Goal: Check status: Check status

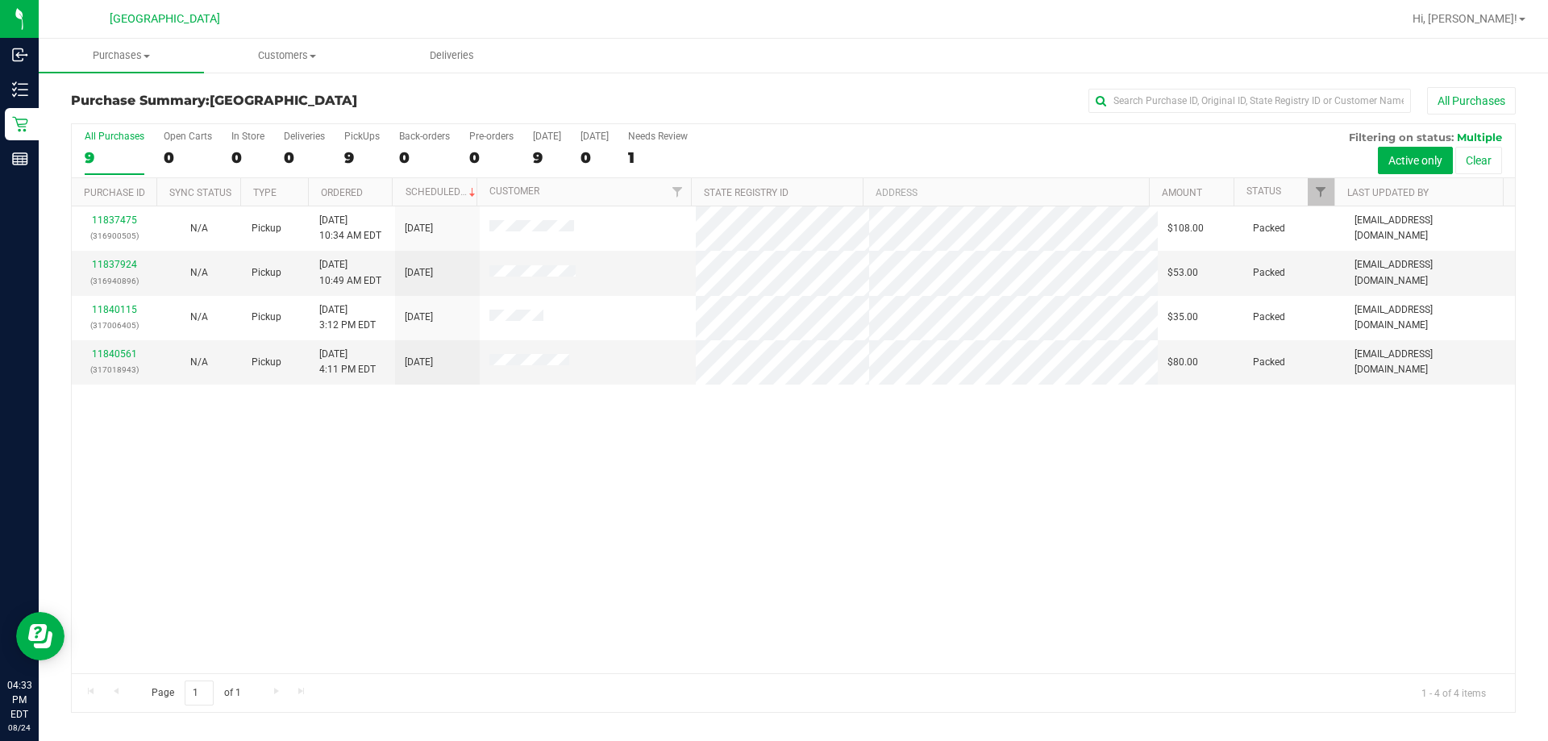
drag, startPoint x: 659, startPoint y: 432, endPoint x: 662, endPoint y: 400, distance: 32.4
click at [662, 411] on div "11837475 (316900505) N/A Pickup [DATE] 10:34 AM EDT 8/24/2025 $108.00 Packed [E…" at bounding box center [793, 439] width 1443 height 467
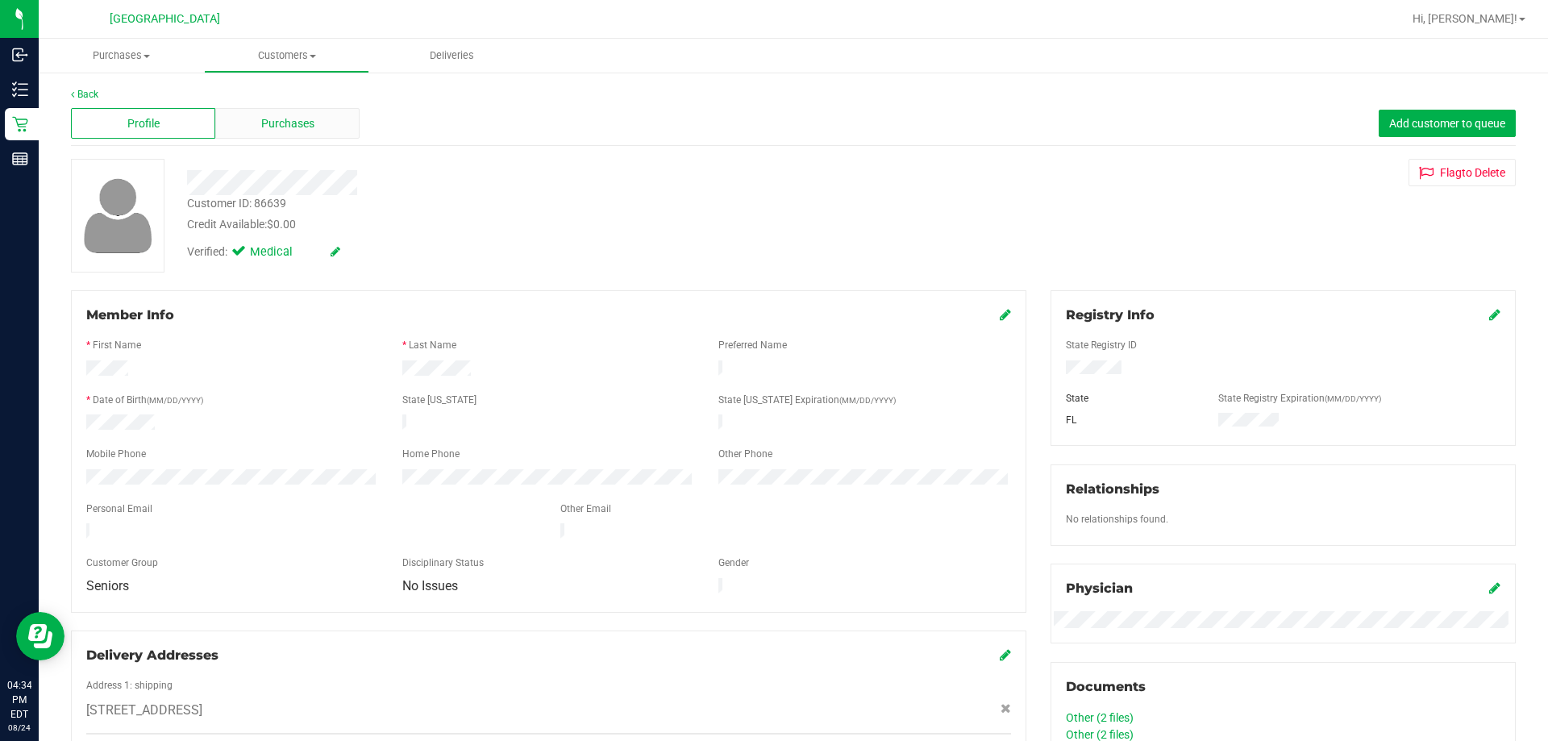
click at [298, 109] on div "Purchases" at bounding box center [287, 123] width 144 height 31
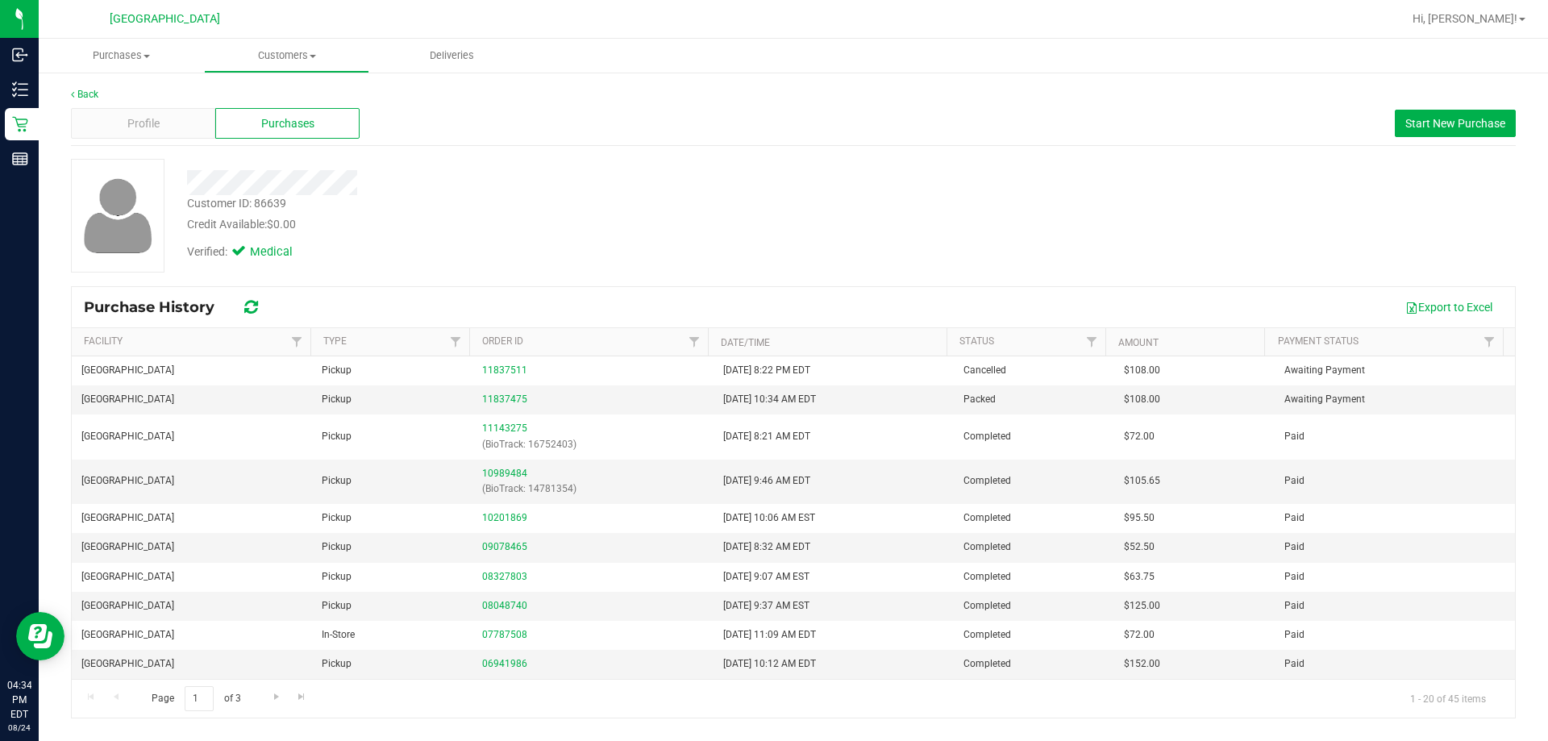
click at [742, 256] on div "Verified: Medical" at bounding box center [542, 250] width 734 height 35
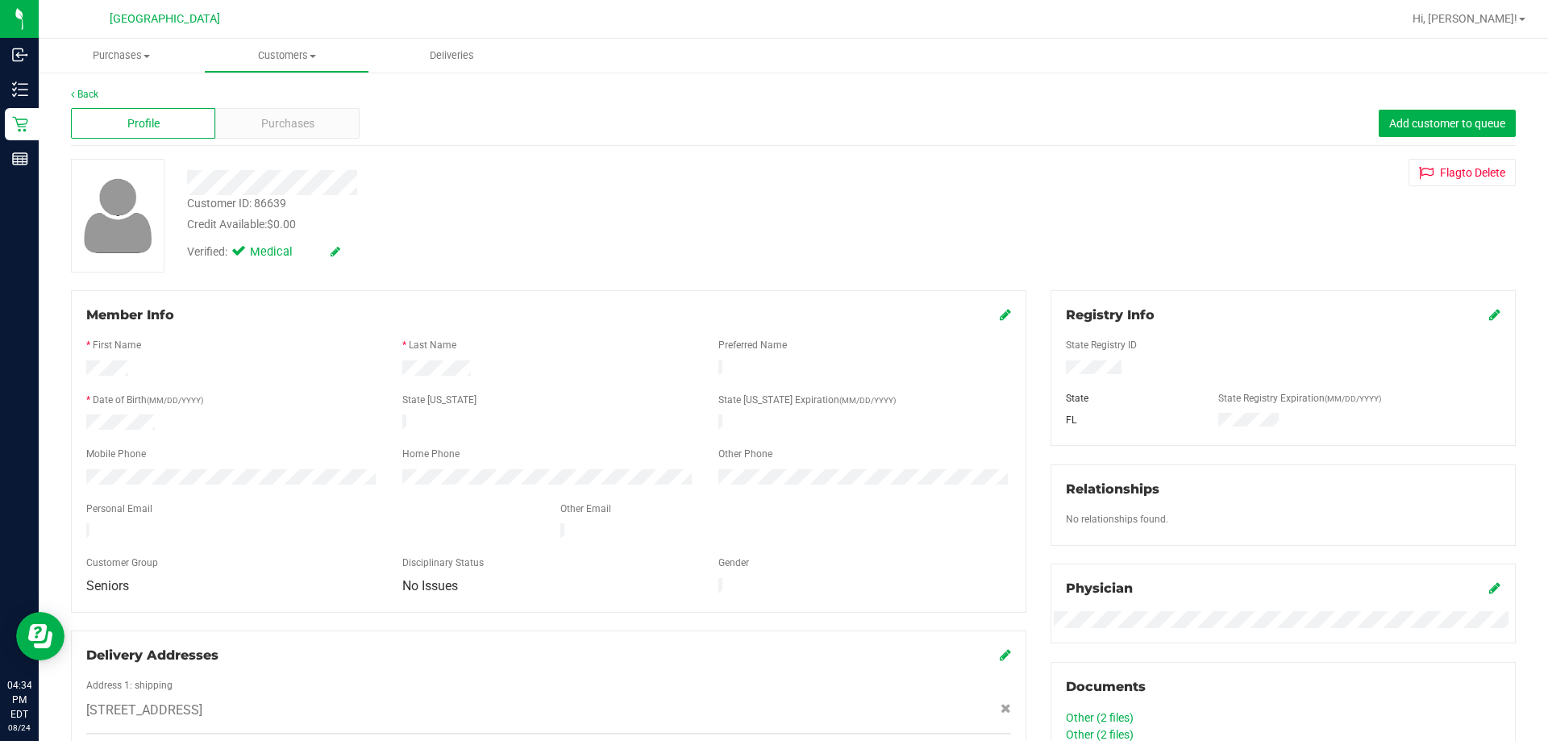
click at [69, 94] on div "Back Profile Purchases Add customer to queue Customer ID: 86639 Credit Availabl…" at bounding box center [793, 666] width 1509 height 1190
click at [83, 87] on div "Back" at bounding box center [793, 94] width 1444 height 15
click at [87, 91] on link "Back" at bounding box center [84, 94] width 27 height 11
click at [705, 264] on div "Verified: Medical" at bounding box center [542, 250] width 734 height 35
click at [306, 129] on span "Purchases" at bounding box center [287, 123] width 53 height 17
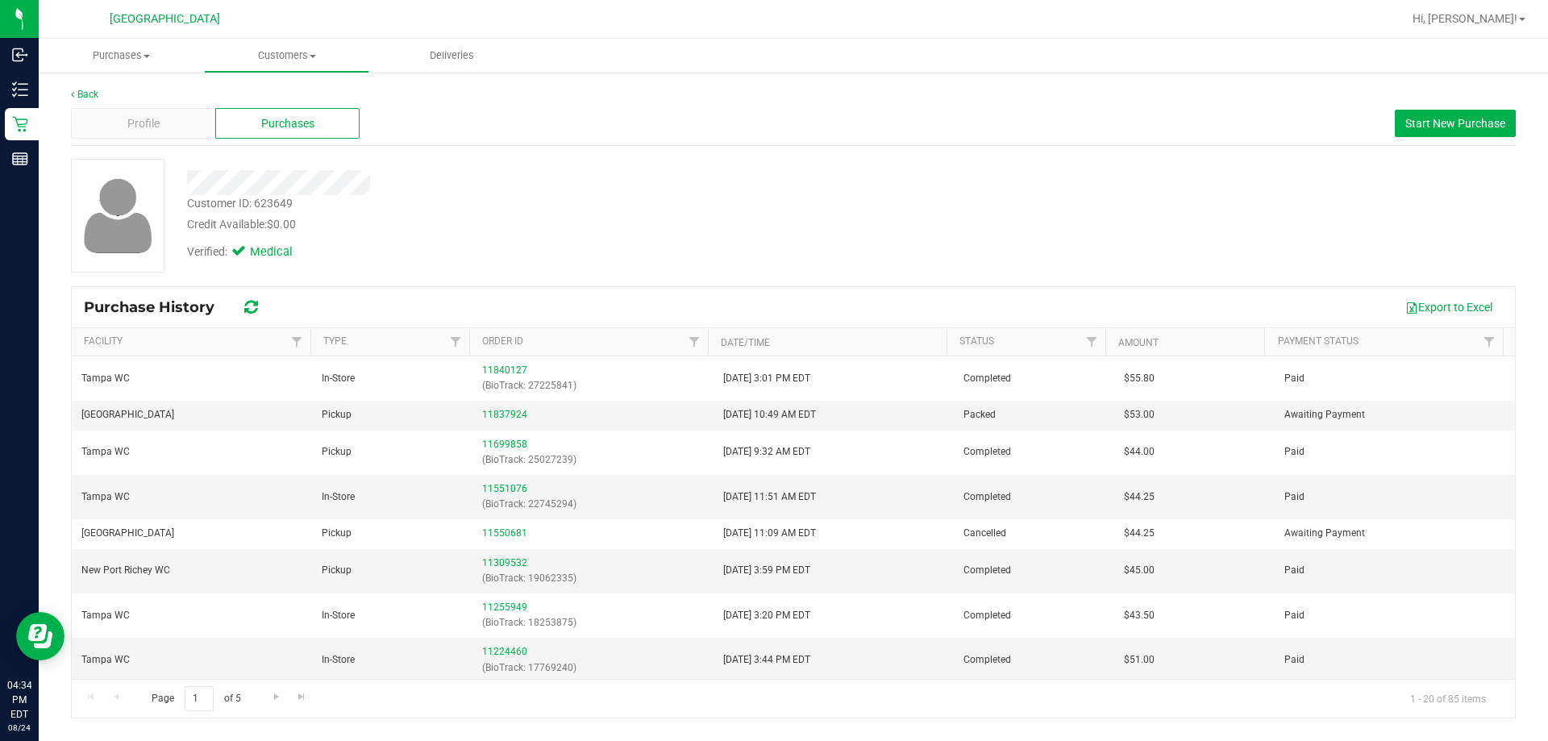
click at [581, 185] on div at bounding box center [542, 182] width 734 height 25
click at [74, 106] on div "Profile Purchases Start New Purchase" at bounding box center [793, 124] width 1444 height 44
click at [773, 197] on div "Customer ID: 623649 Credit Available: $0.00" at bounding box center [542, 214] width 734 height 38
click at [492, 413] on link "11837924" at bounding box center [504, 414] width 45 height 11
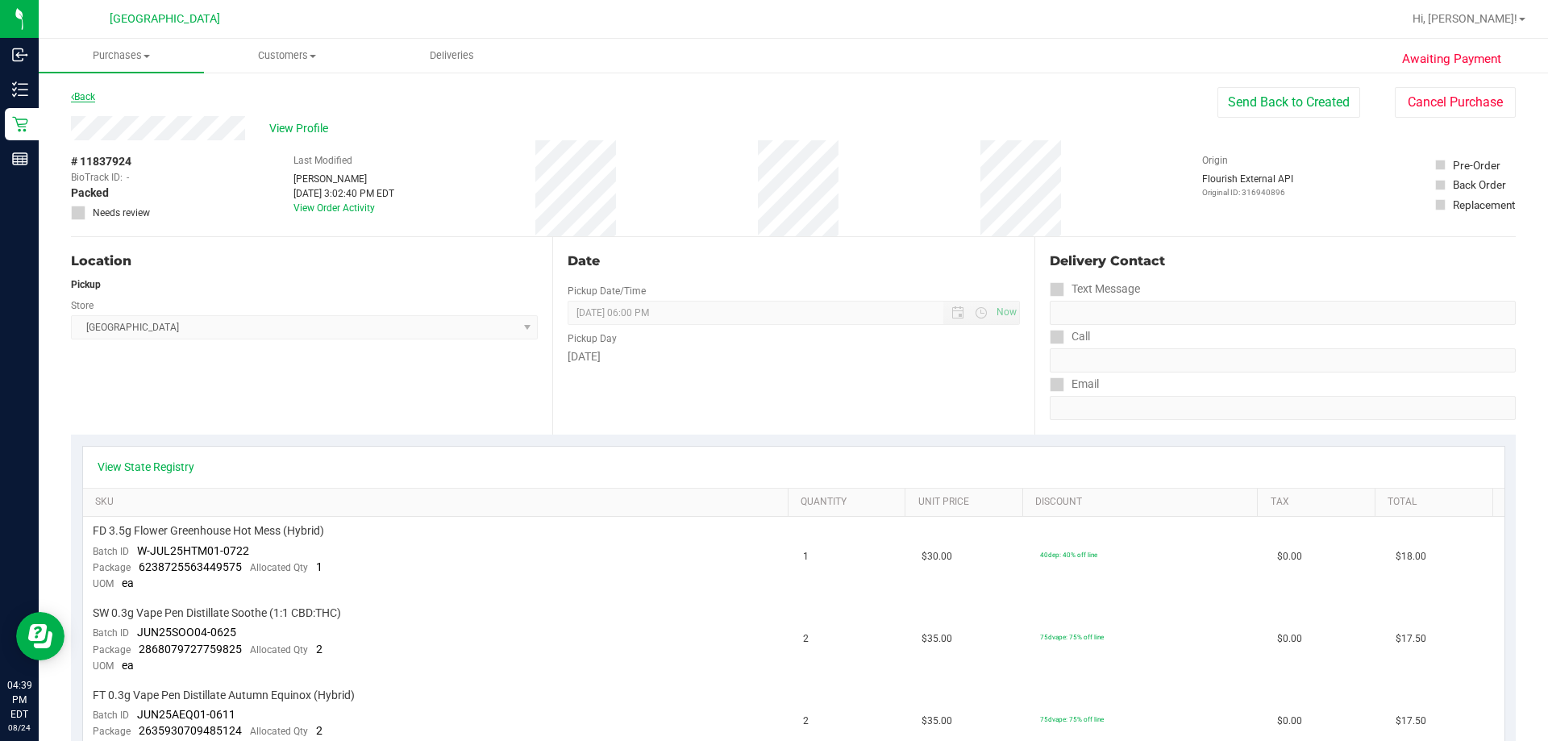
click at [89, 96] on link "Back" at bounding box center [83, 96] width 24 height 11
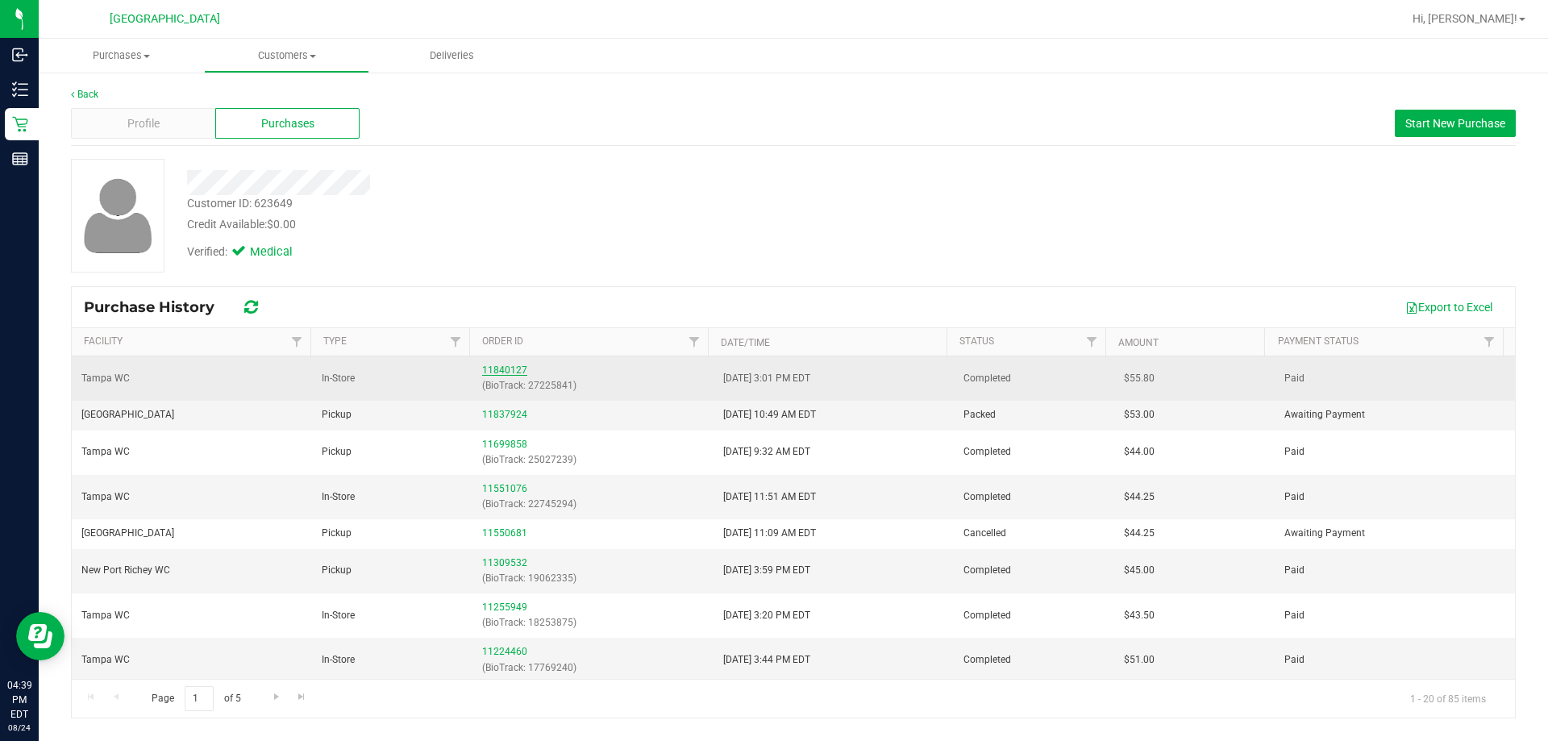
click at [497, 372] on link "11840127" at bounding box center [504, 369] width 45 height 11
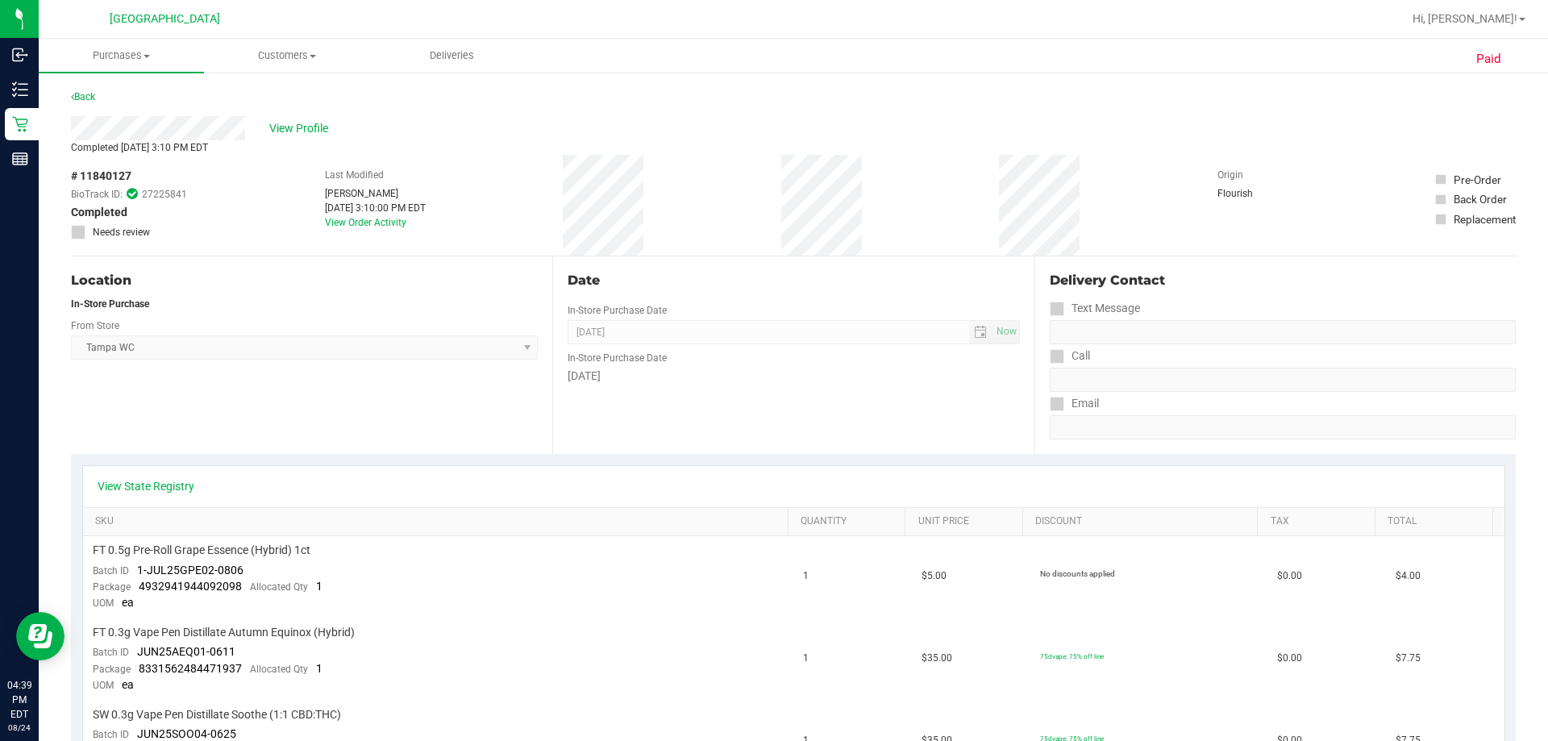
click at [95, 90] on div "Back" at bounding box center [83, 96] width 24 height 19
click at [93, 102] on link "Back" at bounding box center [83, 96] width 24 height 11
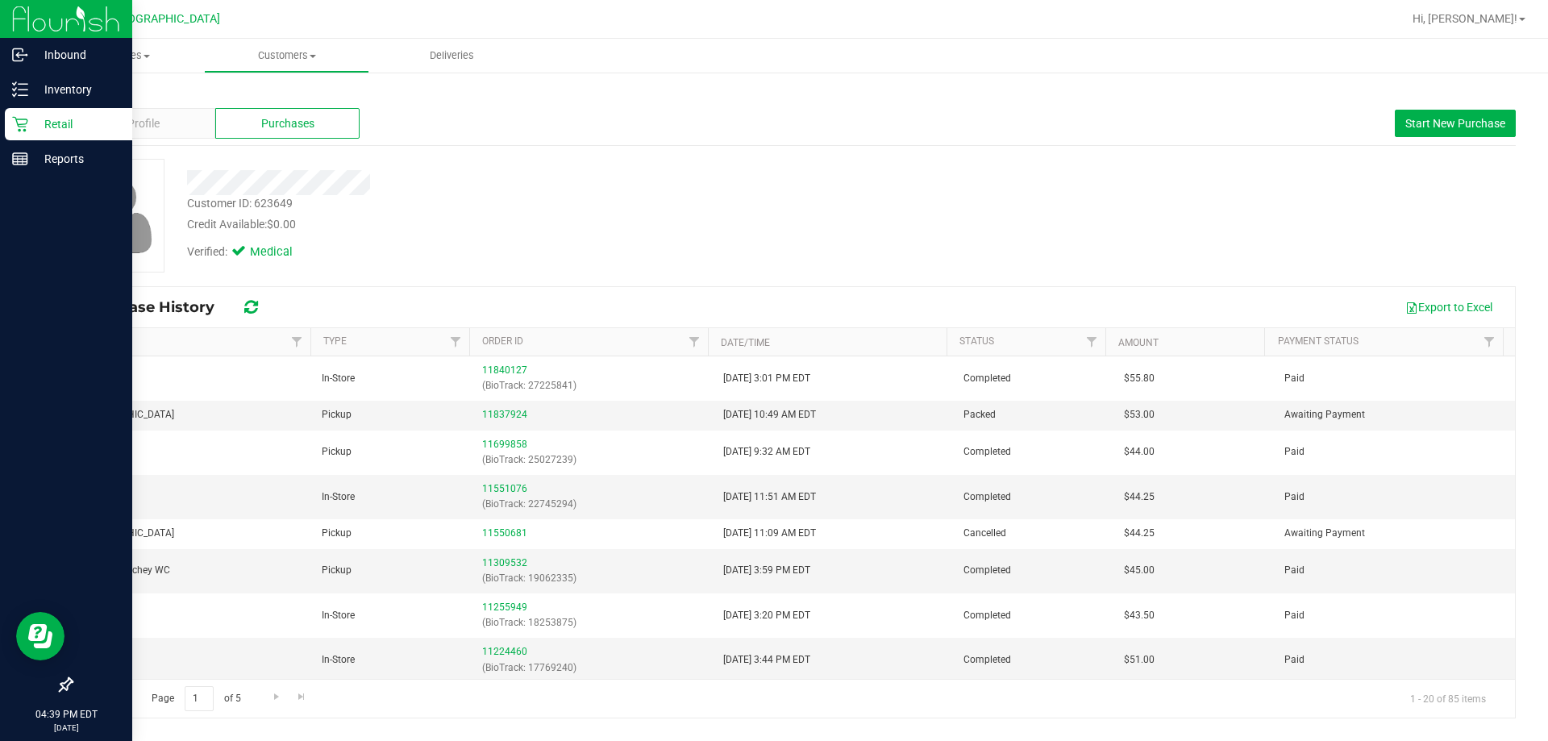
click at [69, 118] on p "Retail" at bounding box center [76, 123] width 97 height 19
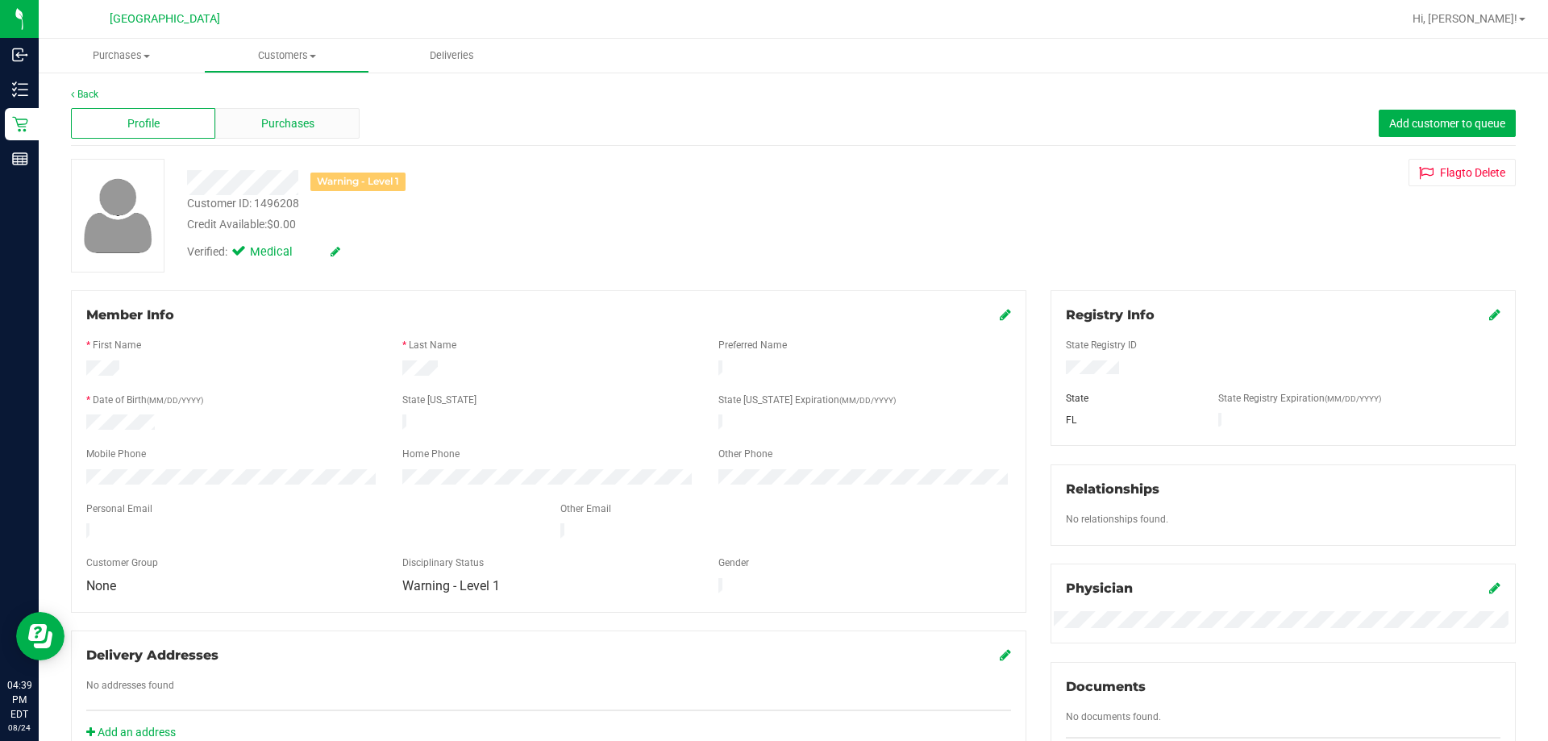
click at [325, 136] on div "Purchases" at bounding box center [287, 123] width 144 height 31
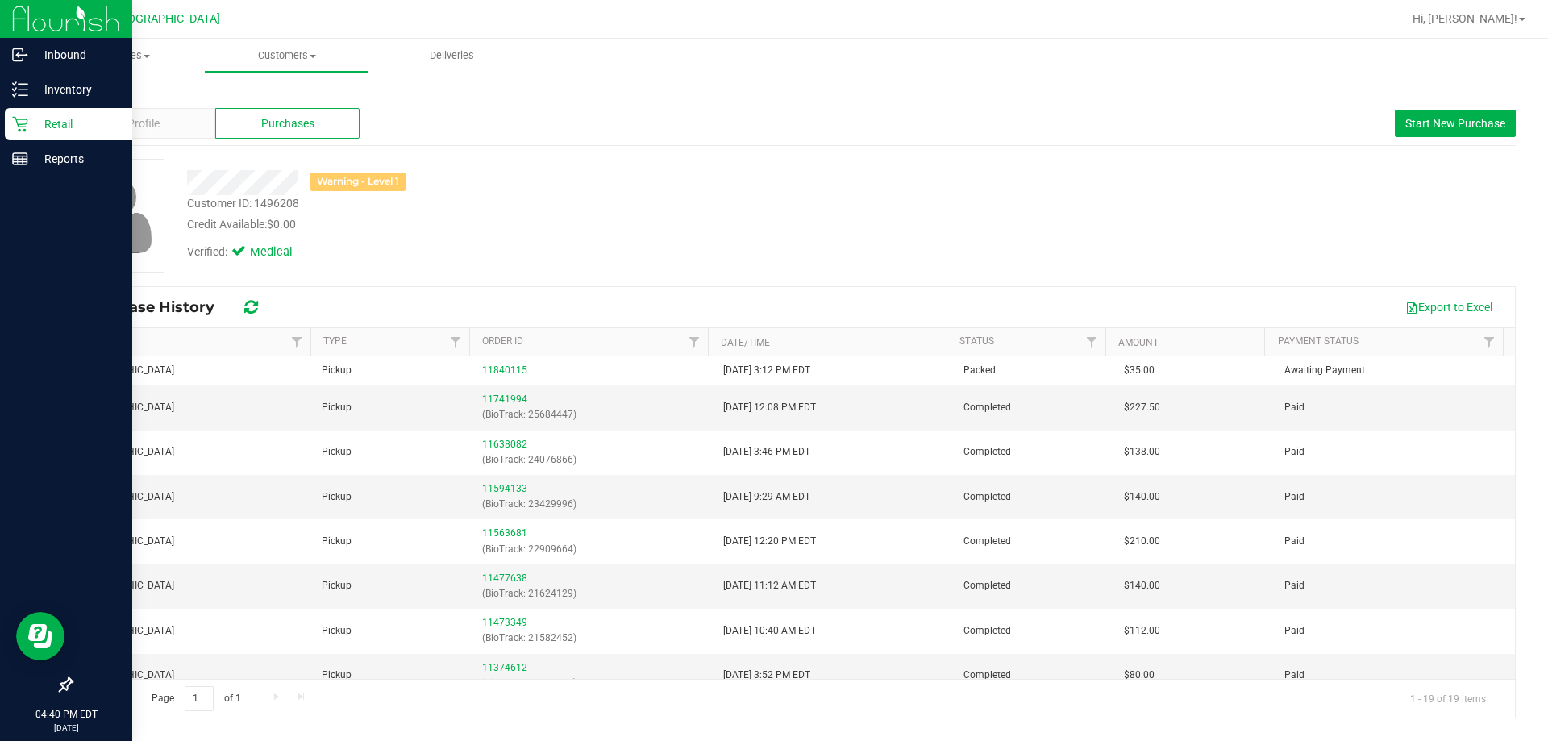
click at [65, 114] on p "Retail" at bounding box center [76, 123] width 97 height 19
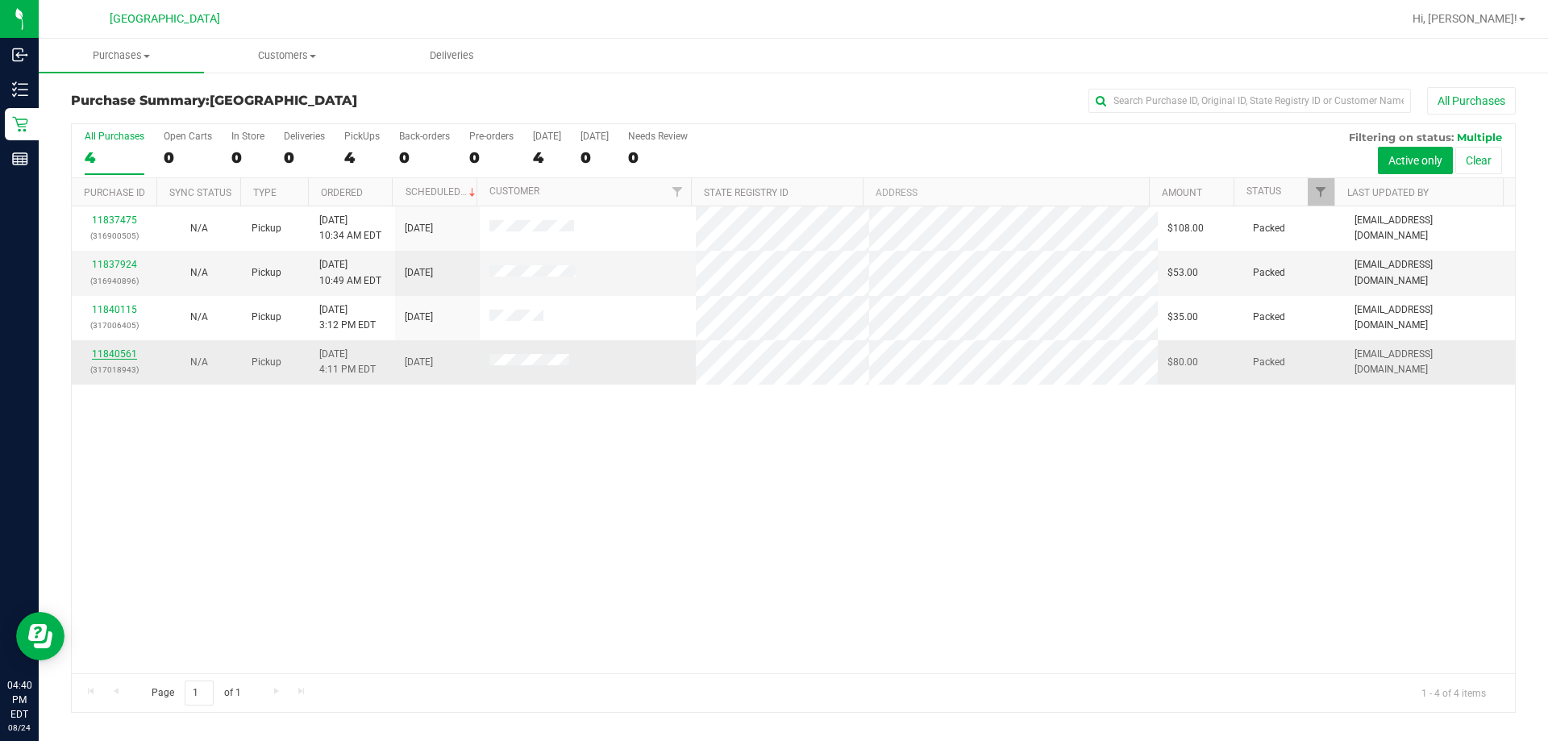
click at [121, 358] on link "11840561" at bounding box center [114, 353] width 45 height 11
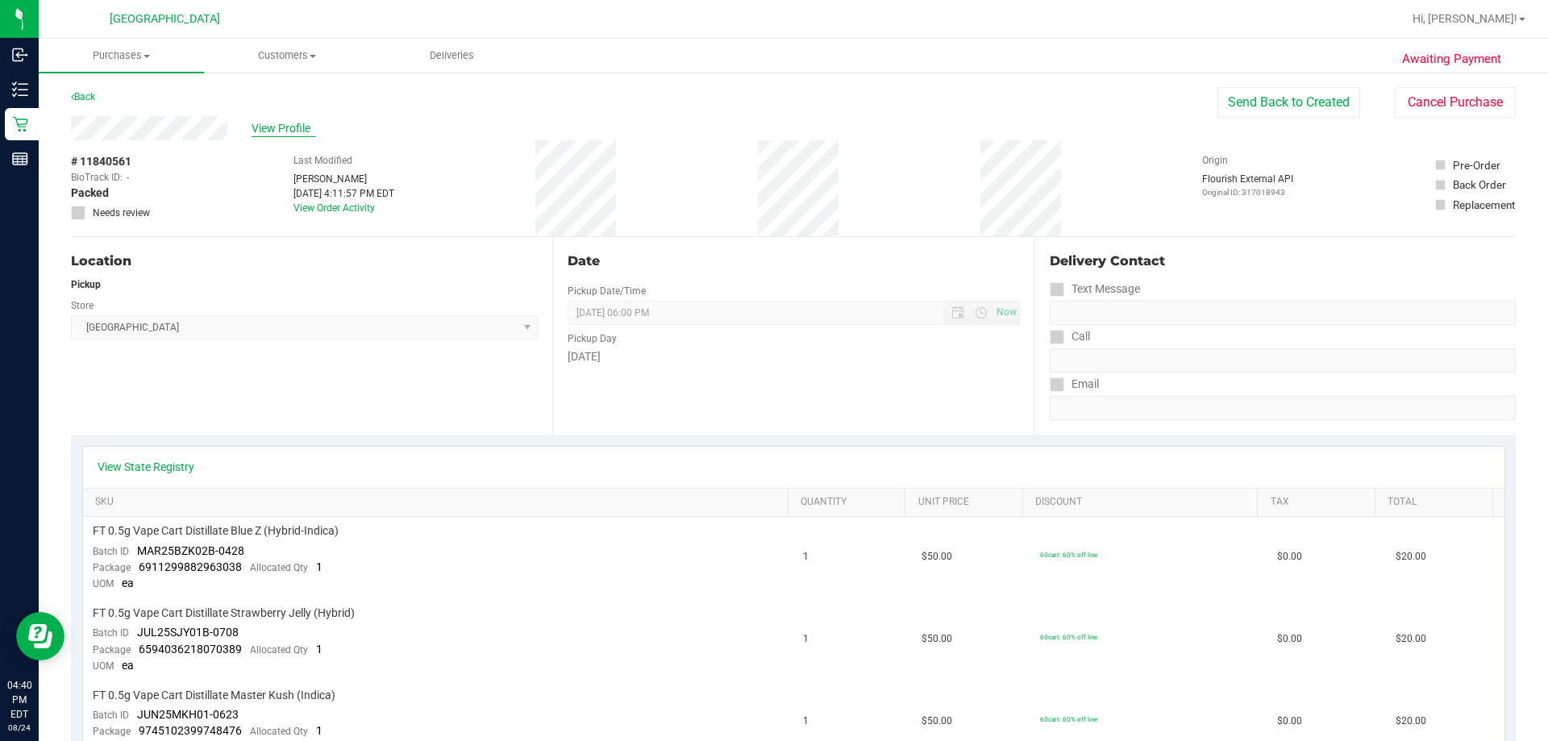
click at [278, 135] on span "View Profile" at bounding box center [283, 128] width 64 height 17
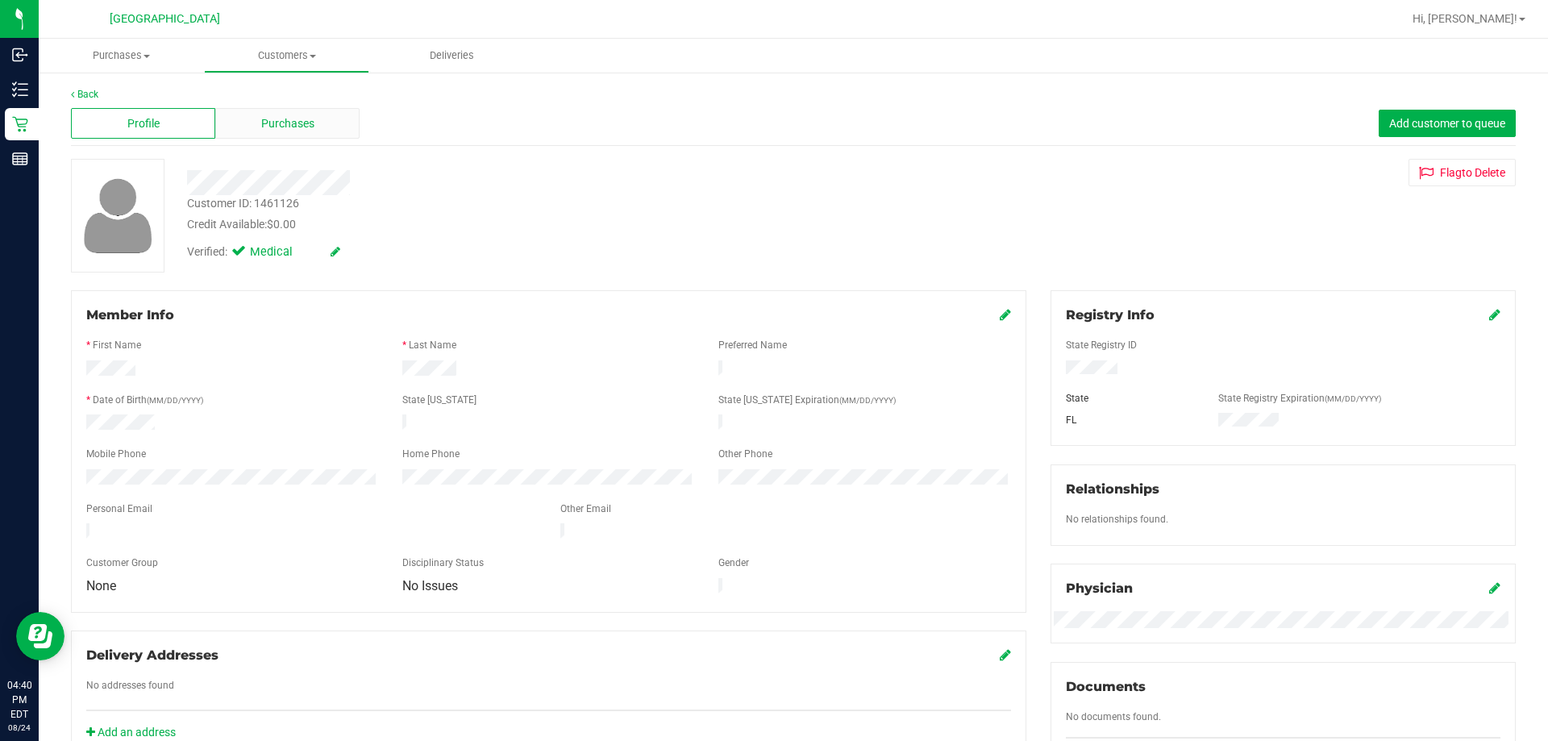
click at [264, 115] on span "Purchases" at bounding box center [287, 123] width 53 height 17
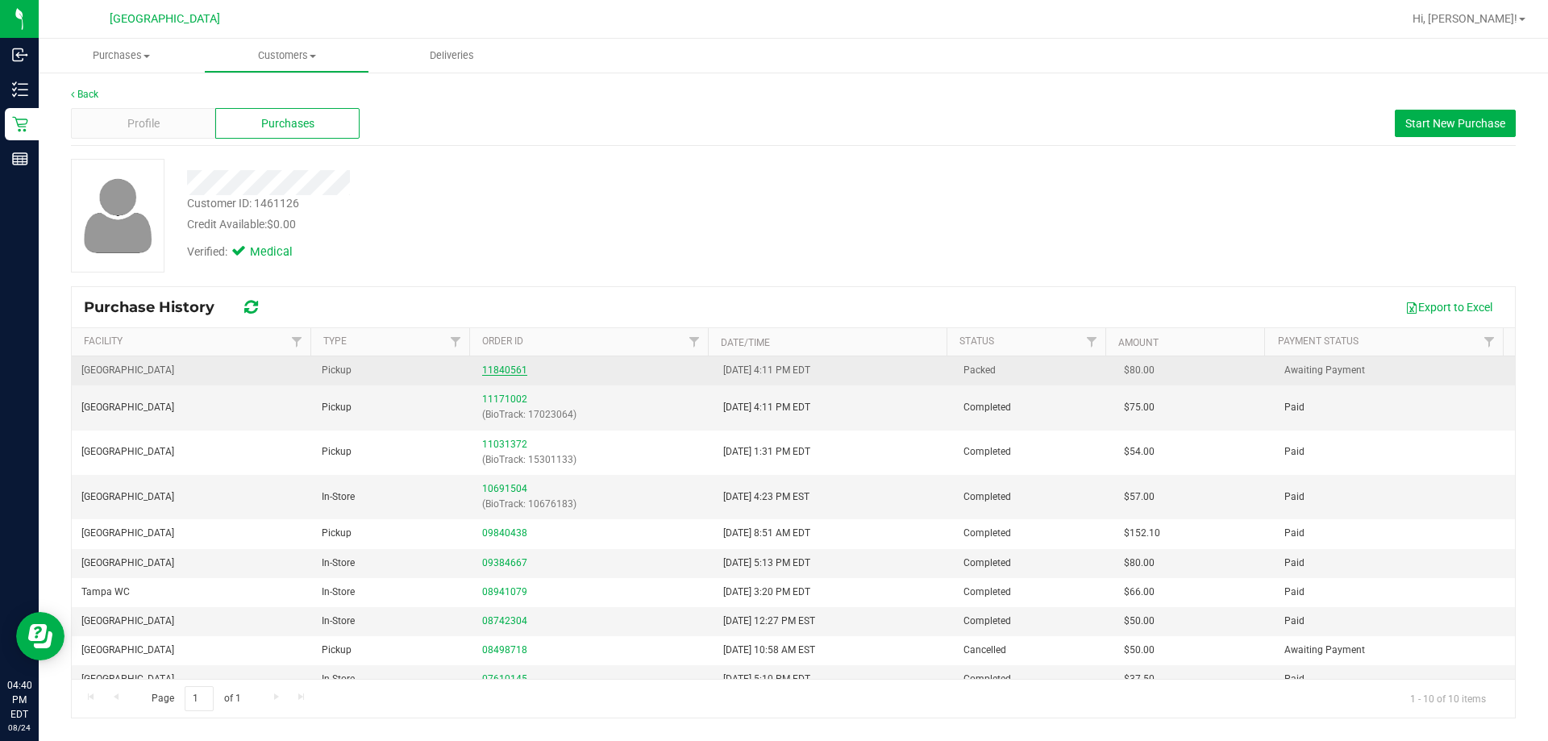
click at [514, 372] on link "11840561" at bounding box center [504, 369] width 45 height 11
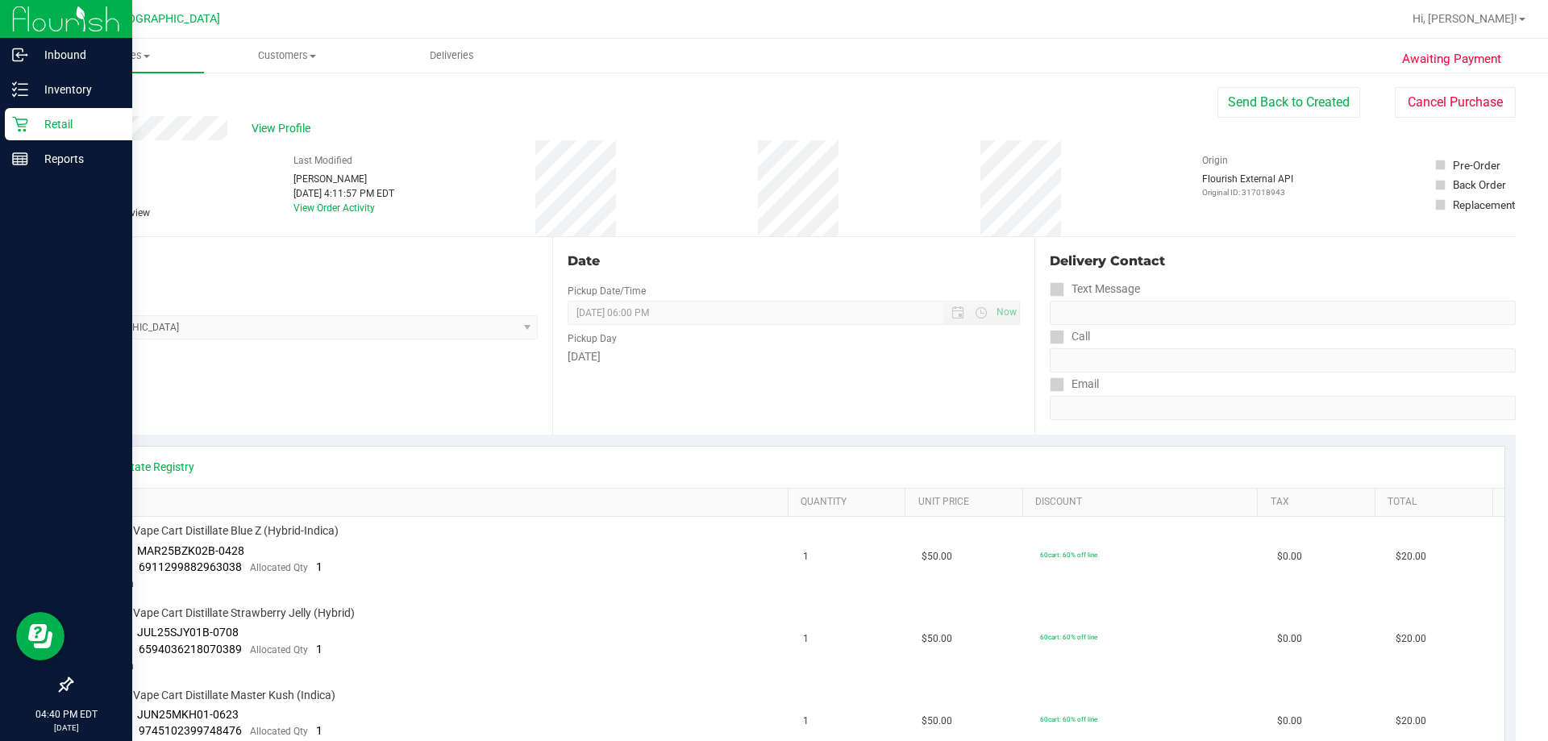
click at [38, 123] on p "Retail" at bounding box center [76, 123] width 97 height 19
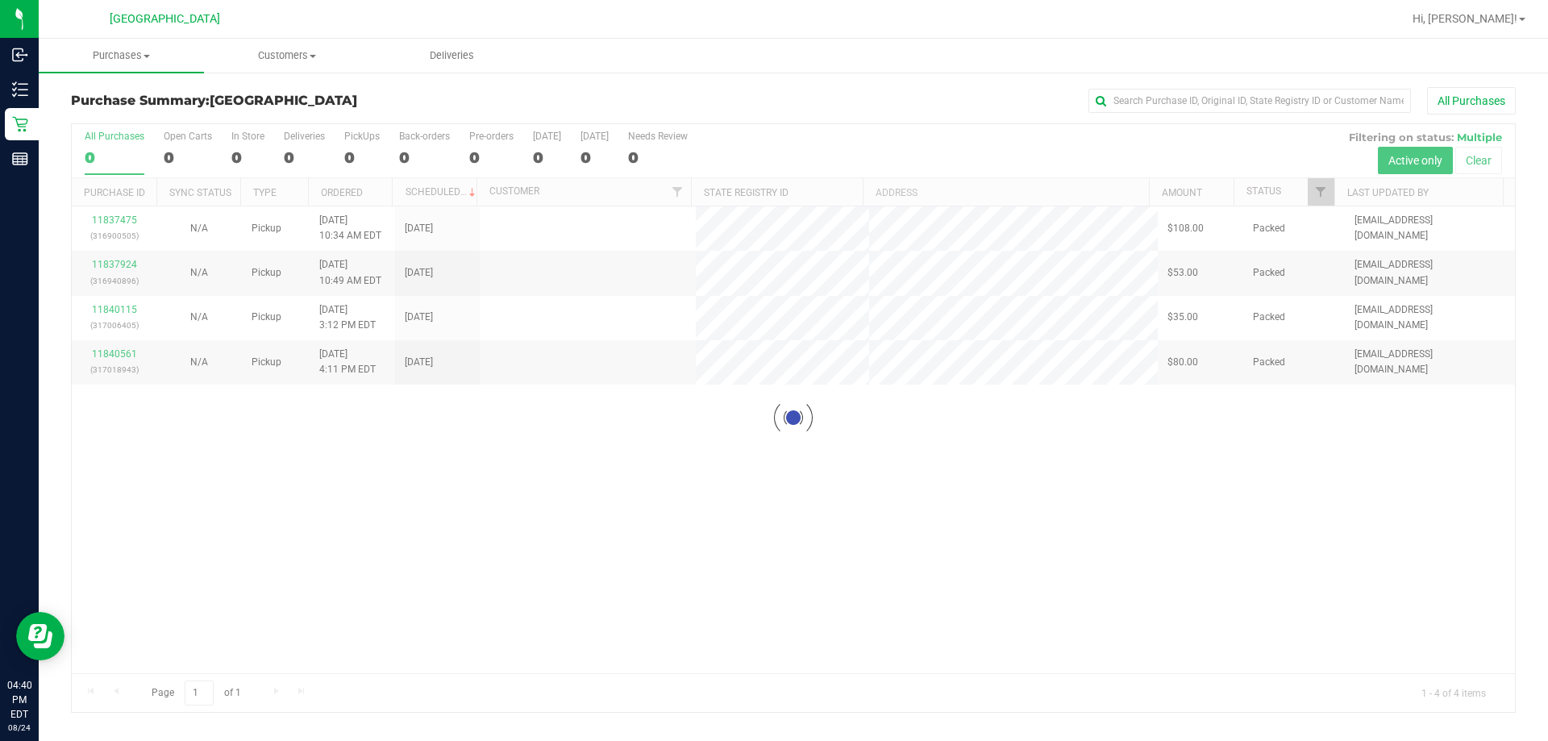
click at [517, 88] on div "Purchase Summary: [GEOGRAPHIC_DATA] All Purchases" at bounding box center [793, 104] width 1444 height 35
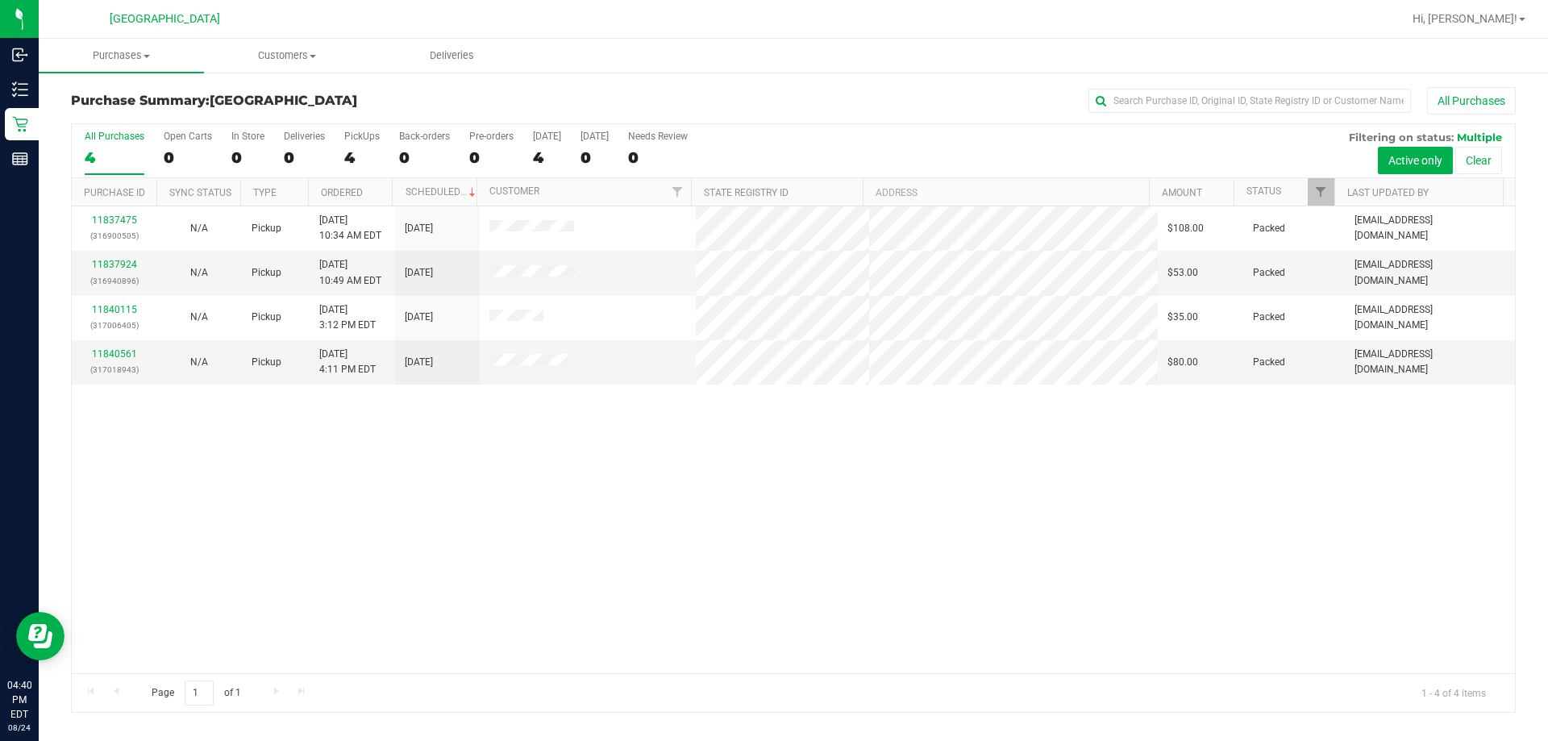
click at [543, 622] on div "11837475 (316900505) N/A Pickup [DATE] 10:34 AM EDT 8/24/2025 $108.00 Packed [E…" at bounding box center [793, 439] width 1443 height 467
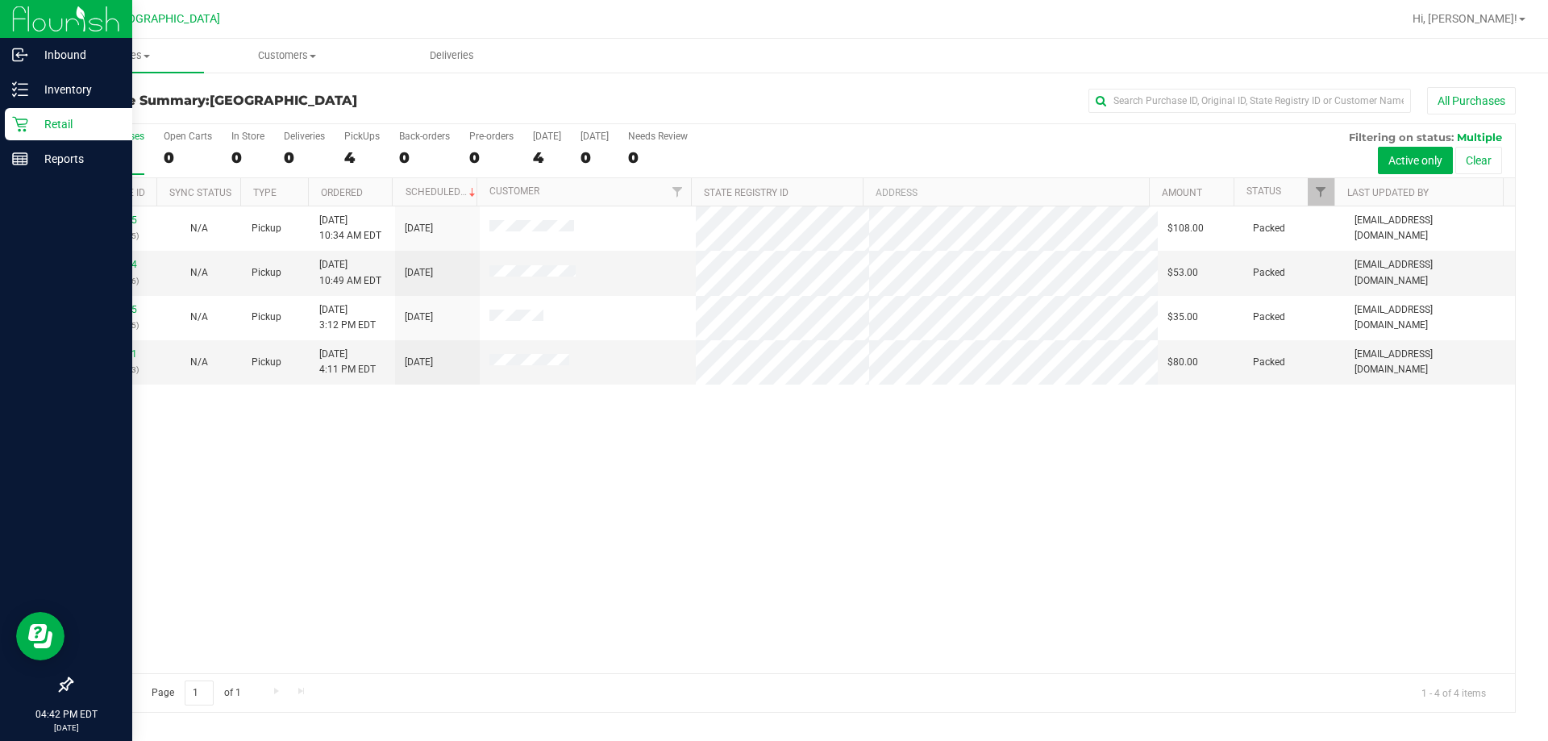
click at [27, 131] on icon at bounding box center [20, 124] width 16 height 16
click at [44, 106] on link "Inventory" at bounding box center [66, 90] width 132 height 35
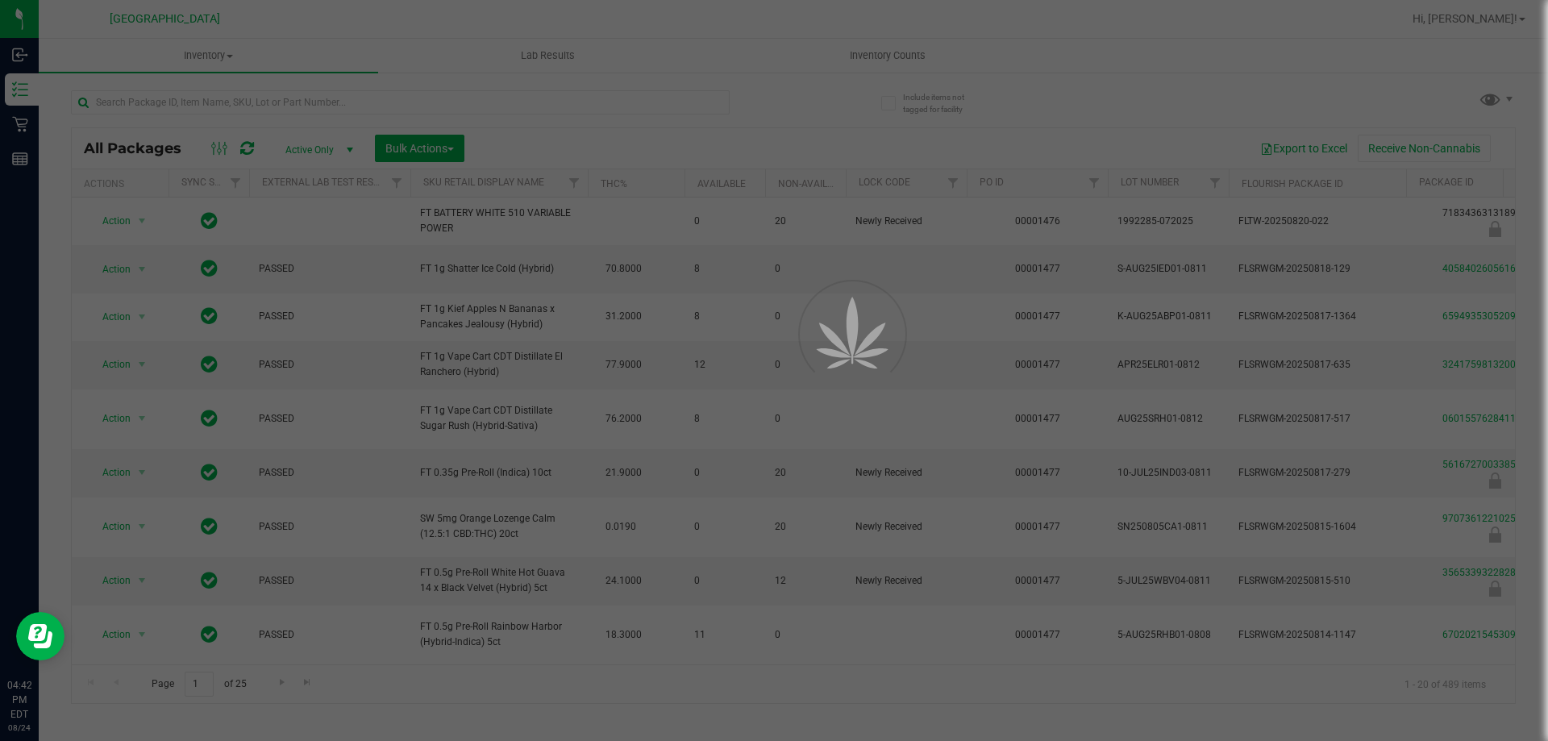
click at [21, 125] on div at bounding box center [774, 370] width 1548 height 741
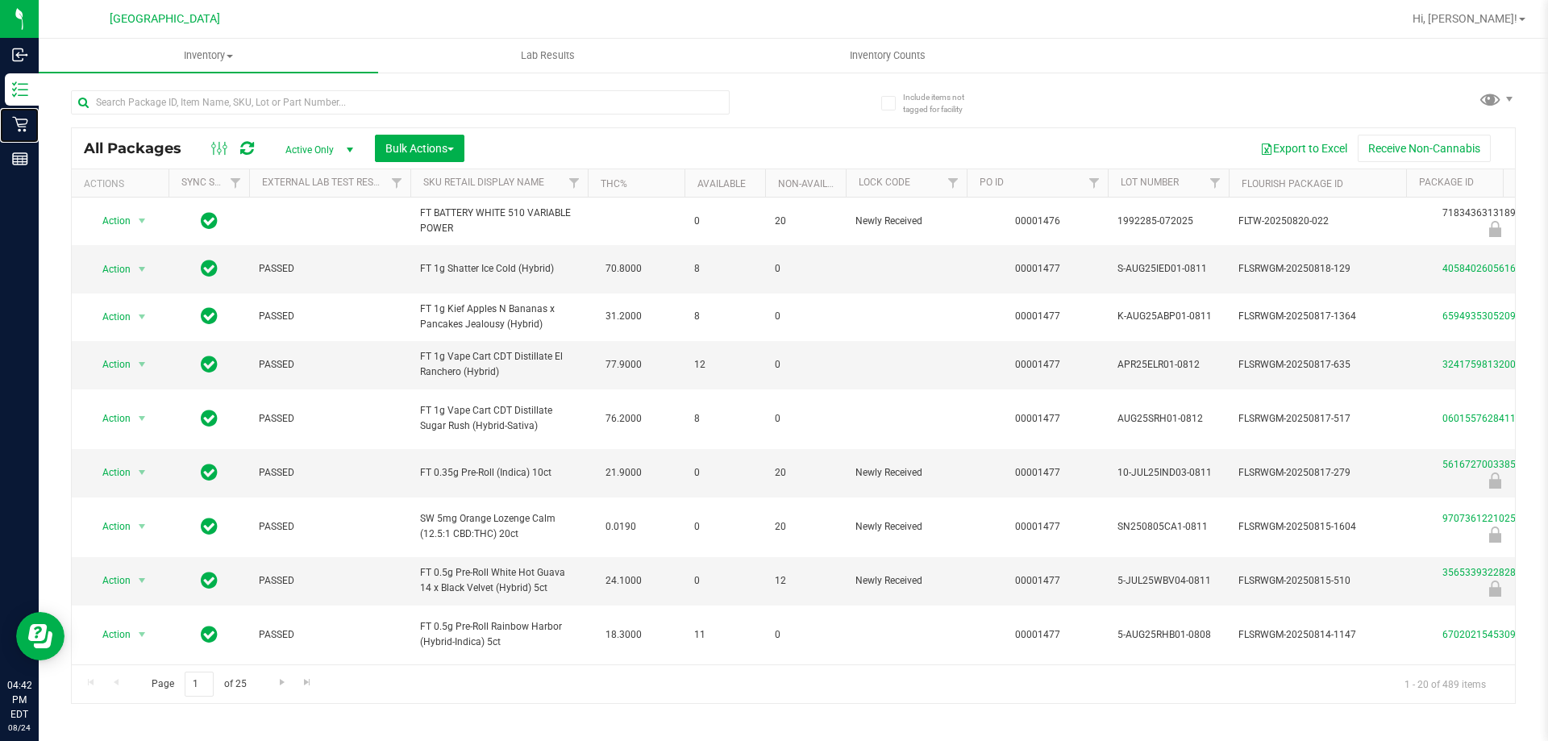
click at [23, 124] on icon at bounding box center [19, 124] width 15 height 15
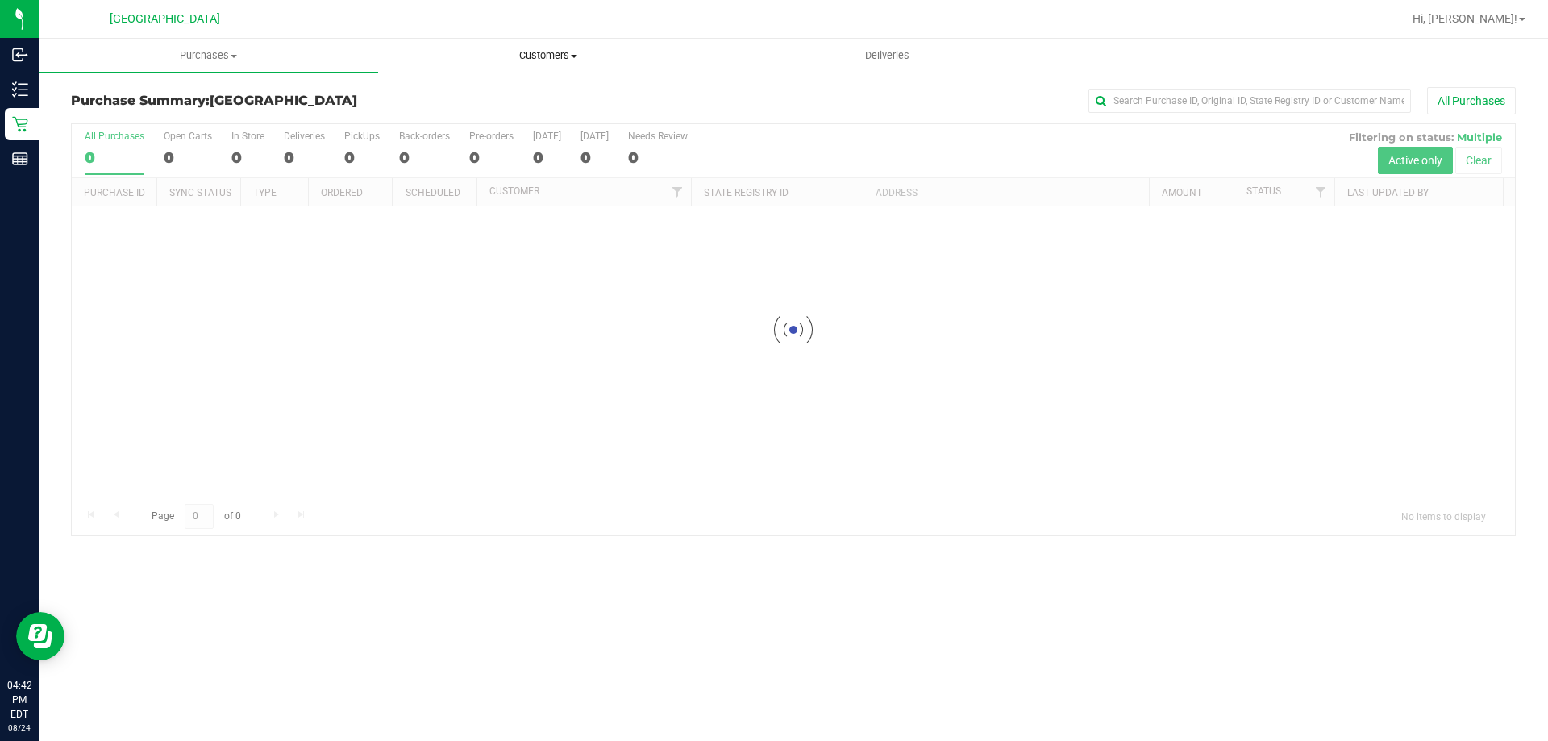
click at [459, 62] on span "Customers" at bounding box center [548, 55] width 338 height 15
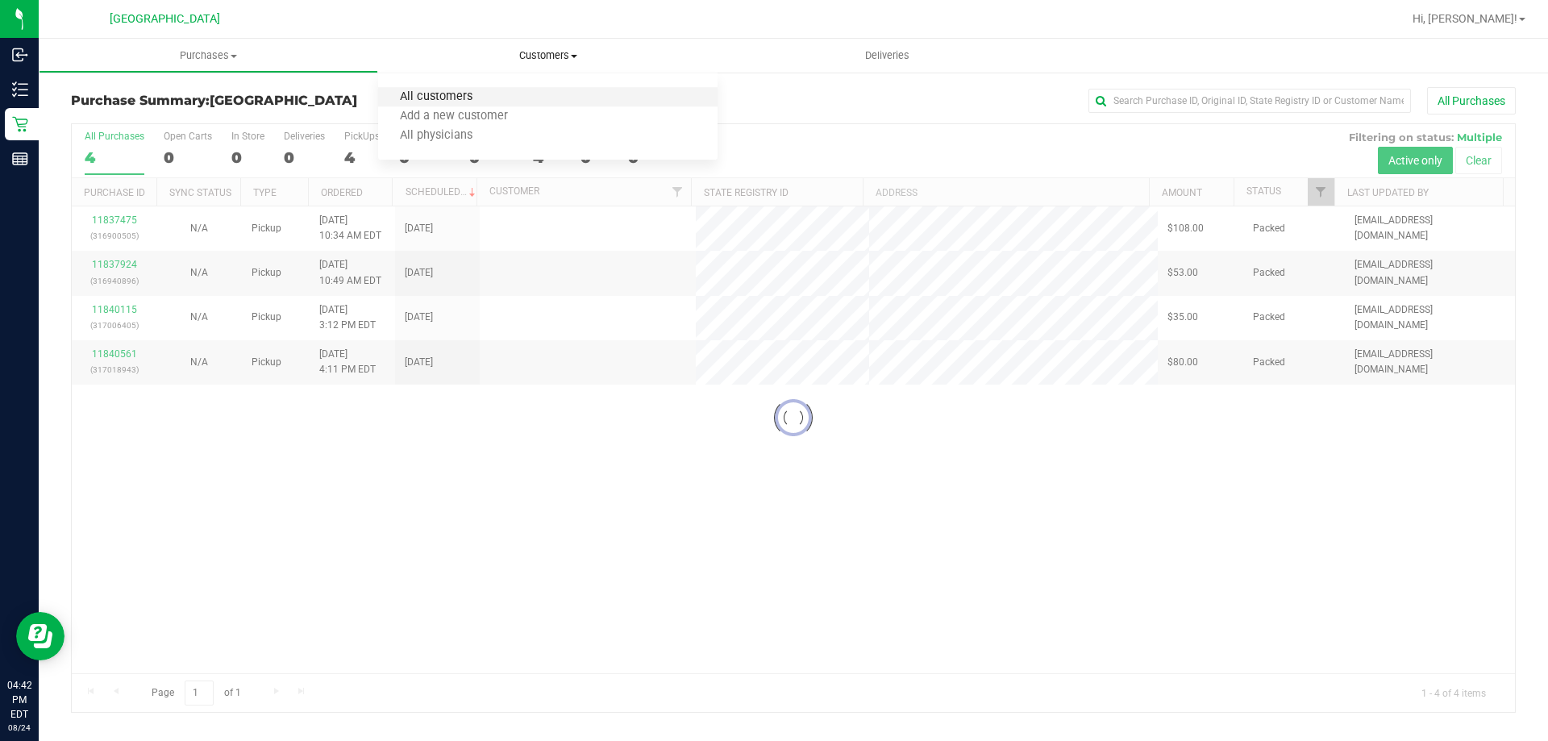
click at [468, 94] on span "All customers" at bounding box center [436, 97] width 116 height 14
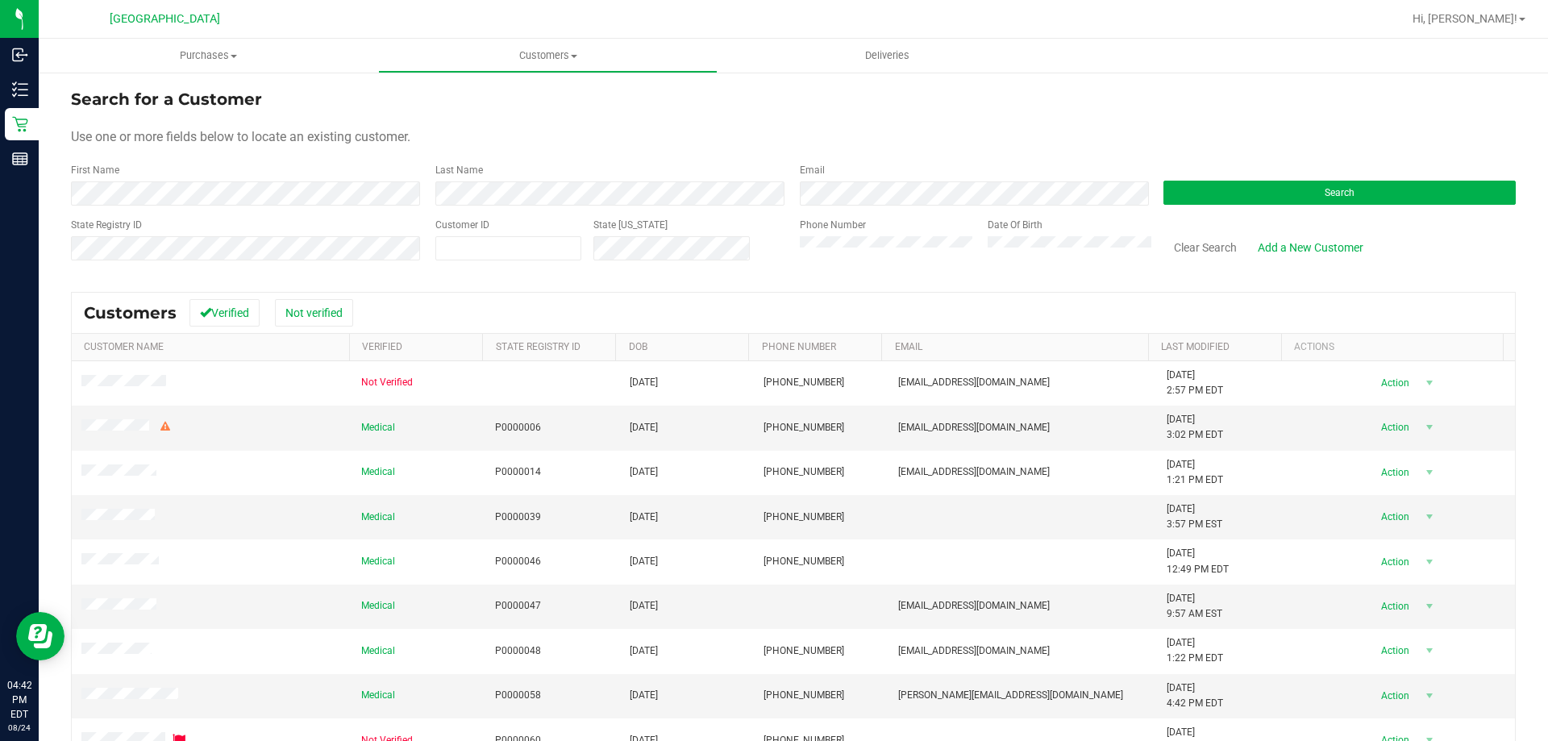
click at [237, 231] on div "State Registry ID" at bounding box center [247, 246] width 352 height 57
click at [511, 239] on span at bounding box center [508, 248] width 146 height 24
paste input "1496208"
type input "1496208"
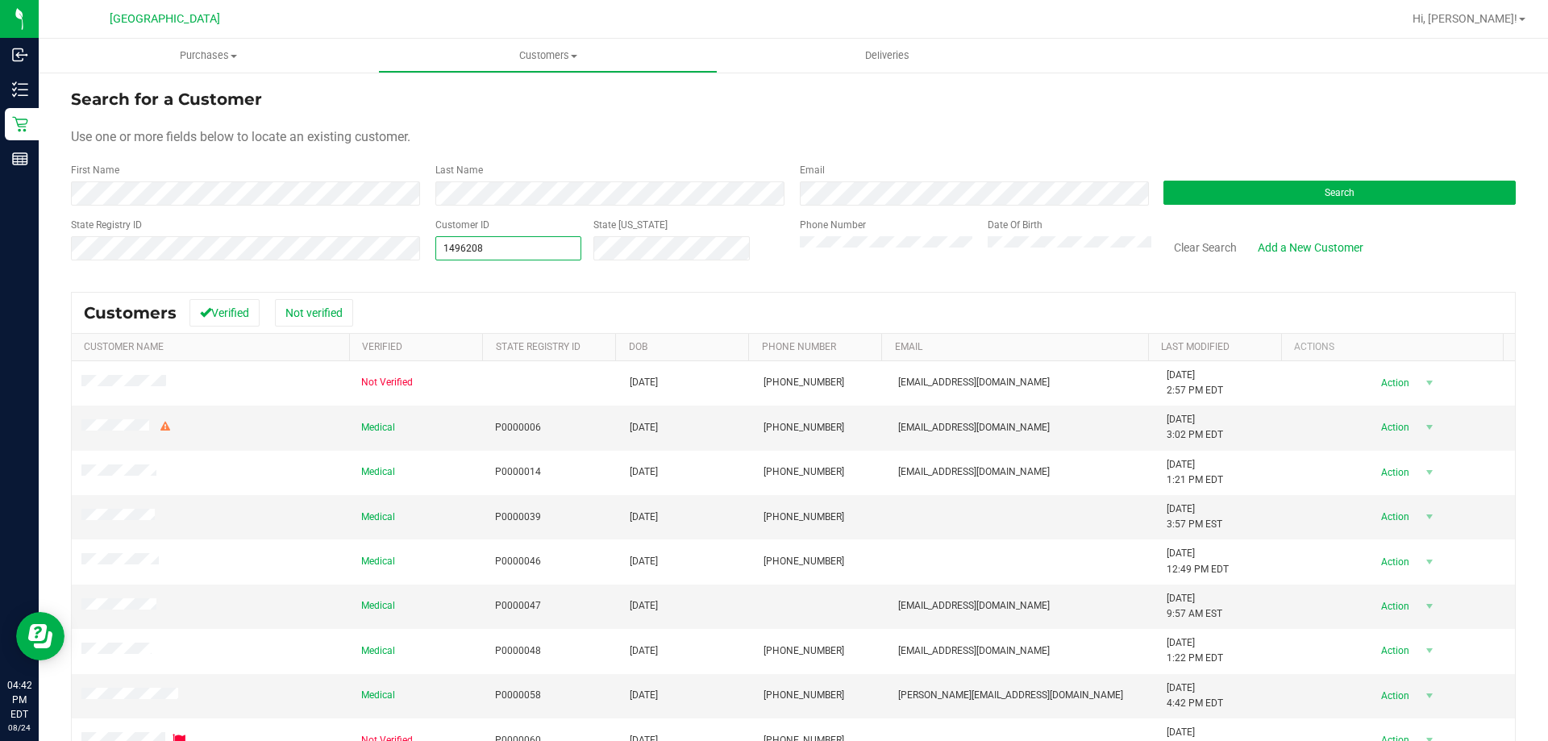
click at [531, 277] on div "Search for a Customer Use one or more fields below to locate an existing custom…" at bounding box center [793, 477] width 1444 height 780
click at [735, 275] on div "Search for a Customer Use one or more fields below to locate an existing custom…" at bounding box center [793, 477] width 1444 height 780
click at [773, 187] on button "Search" at bounding box center [1339, 193] width 352 height 24
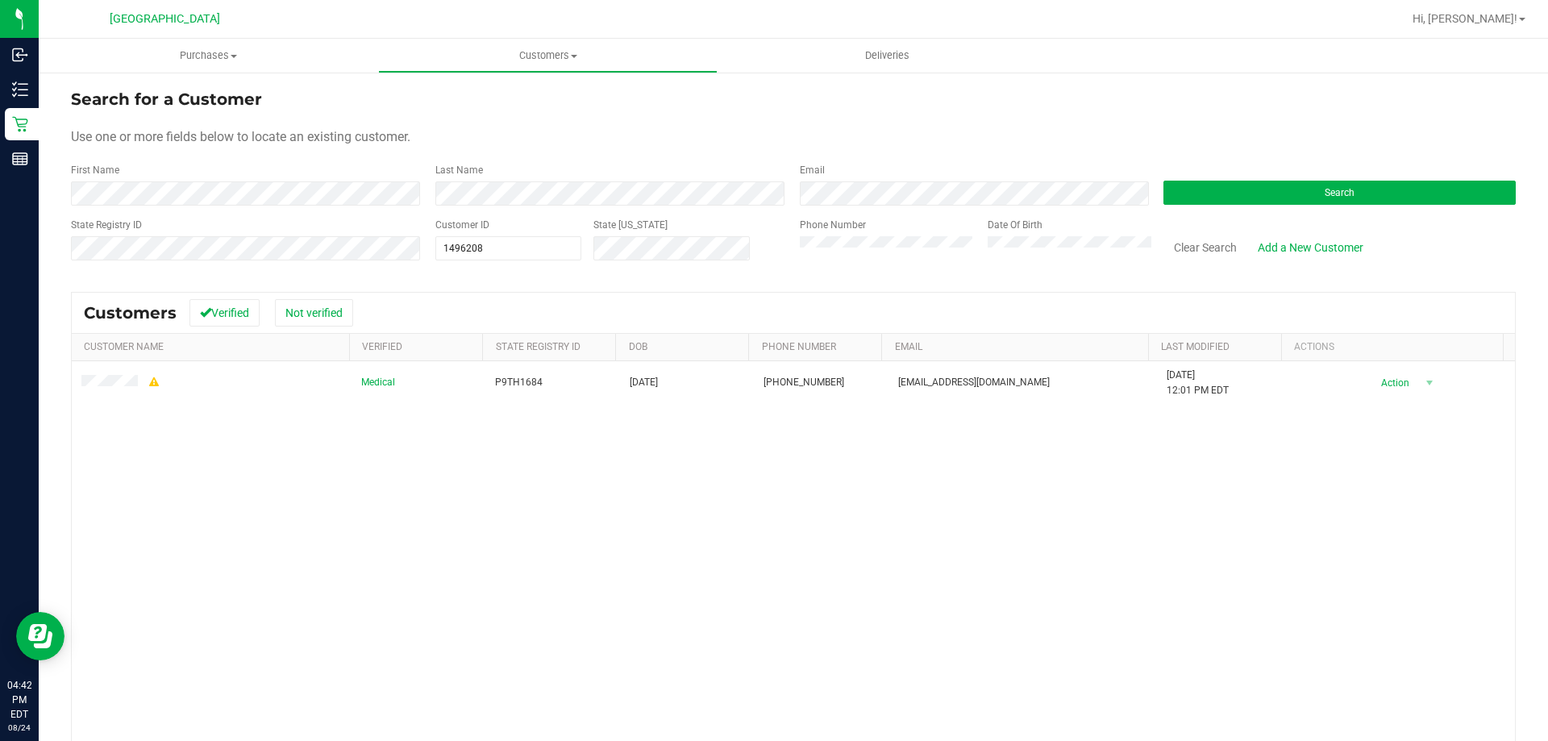
click at [479, 470] on div "Medical P9TH1684 [DATE] (813) 731-5742 [EMAIL_ADDRESS][DOMAIN_NAME] [DATE] 12:0…" at bounding box center [793, 594] width 1443 height 467
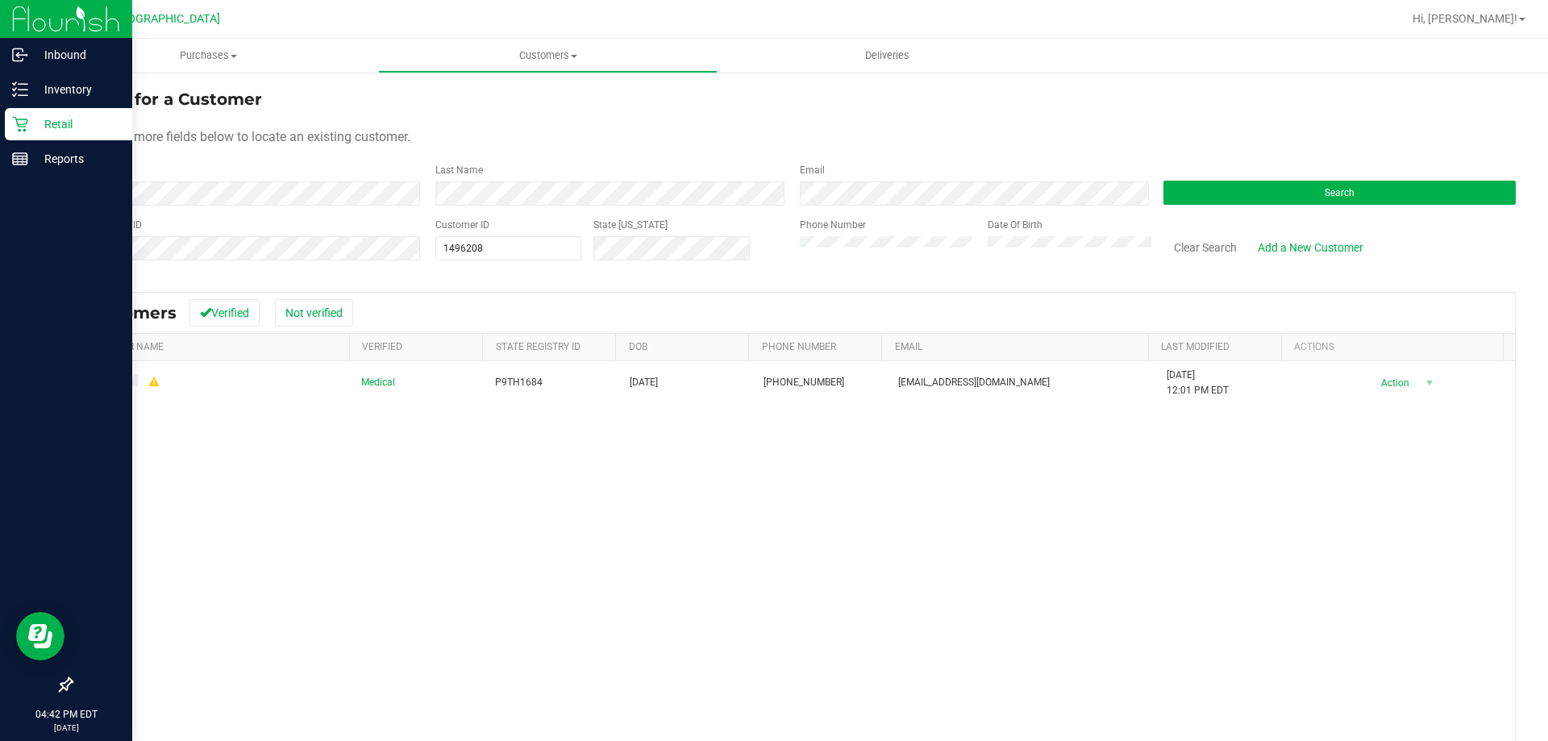
click at [29, 134] on div "Retail" at bounding box center [68, 124] width 127 height 32
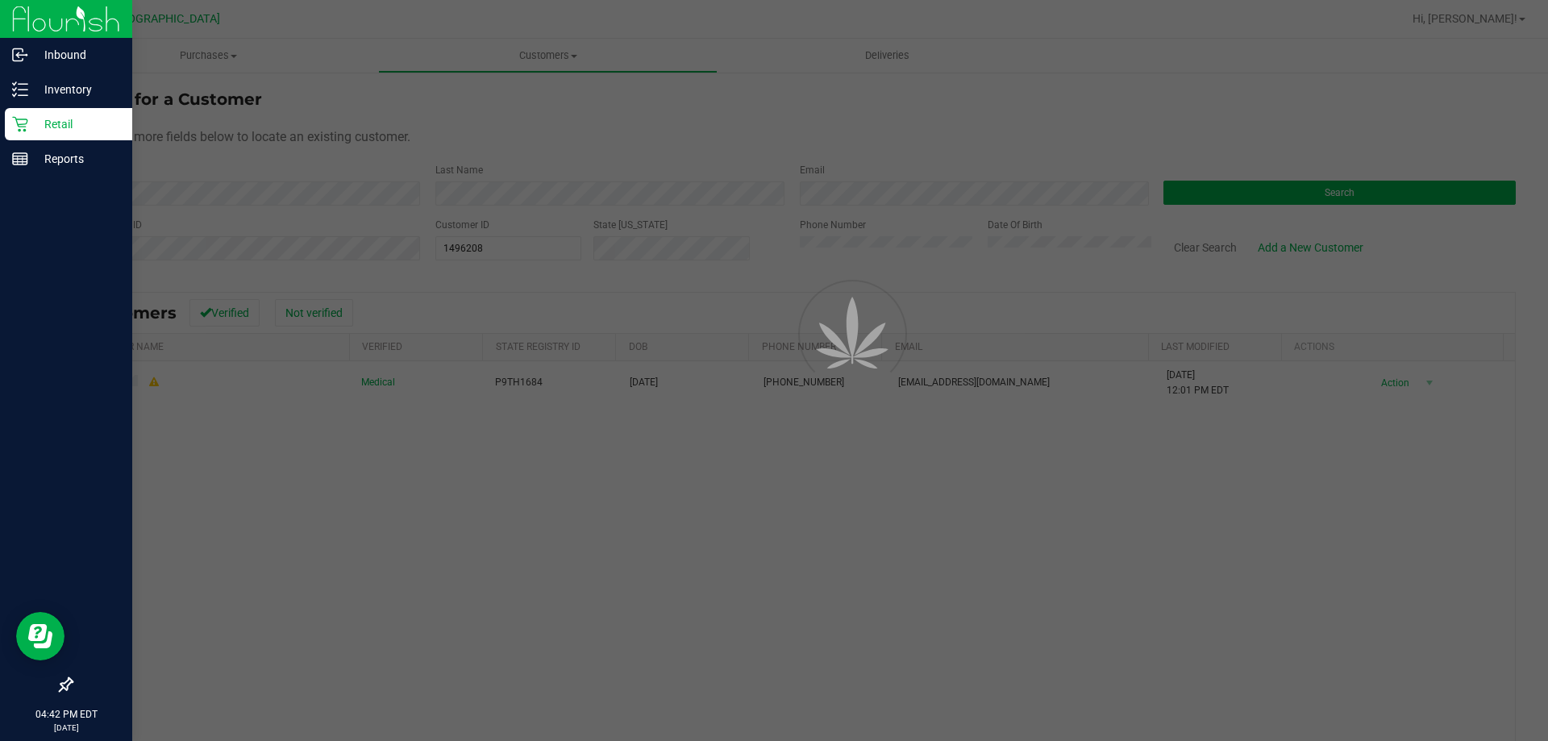
click at [30, 132] on p "Retail" at bounding box center [76, 123] width 97 height 19
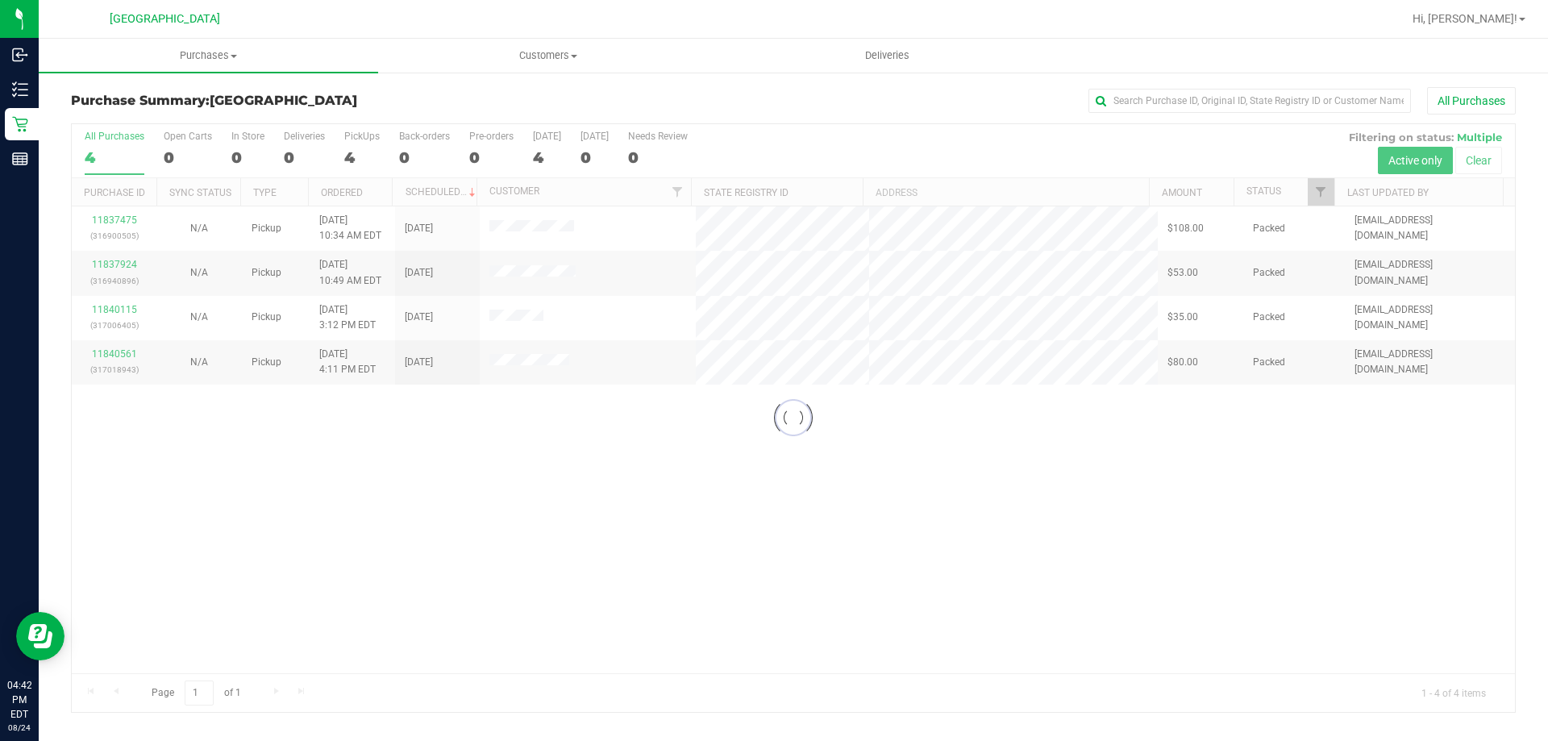
click at [773, 132] on div at bounding box center [793, 418] width 1443 height 588
click at [773, 548] on div at bounding box center [793, 418] width 1443 height 588
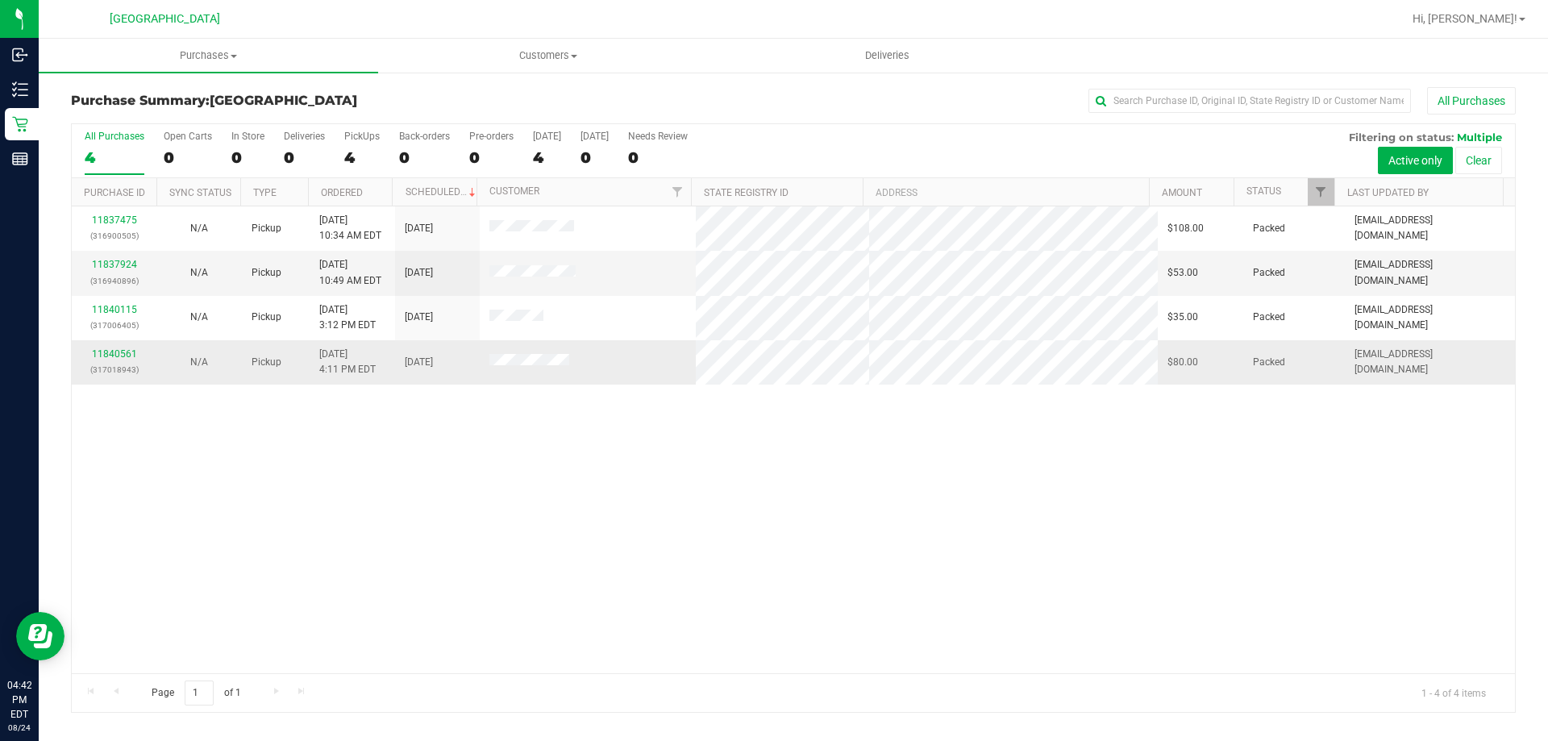
click at [350, 360] on span "[DATE] 4:11 PM EDT" at bounding box center [347, 362] width 56 height 31
drag, startPoint x: 767, startPoint y: 118, endPoint x: 722, endPoint y: 122, distance: 44.5
click at [767, 118] on div "Purchase Summary: [GEOGRAPHIC_DATA] All Purchases" at bounding box center [793, 104] width 1444 height 35
click at [690, 109] on div "All Purchases" at bounding box center [1033, 100] width 963 height 27
